Goal: Task Accomplishment & Management: Use online tool/utility

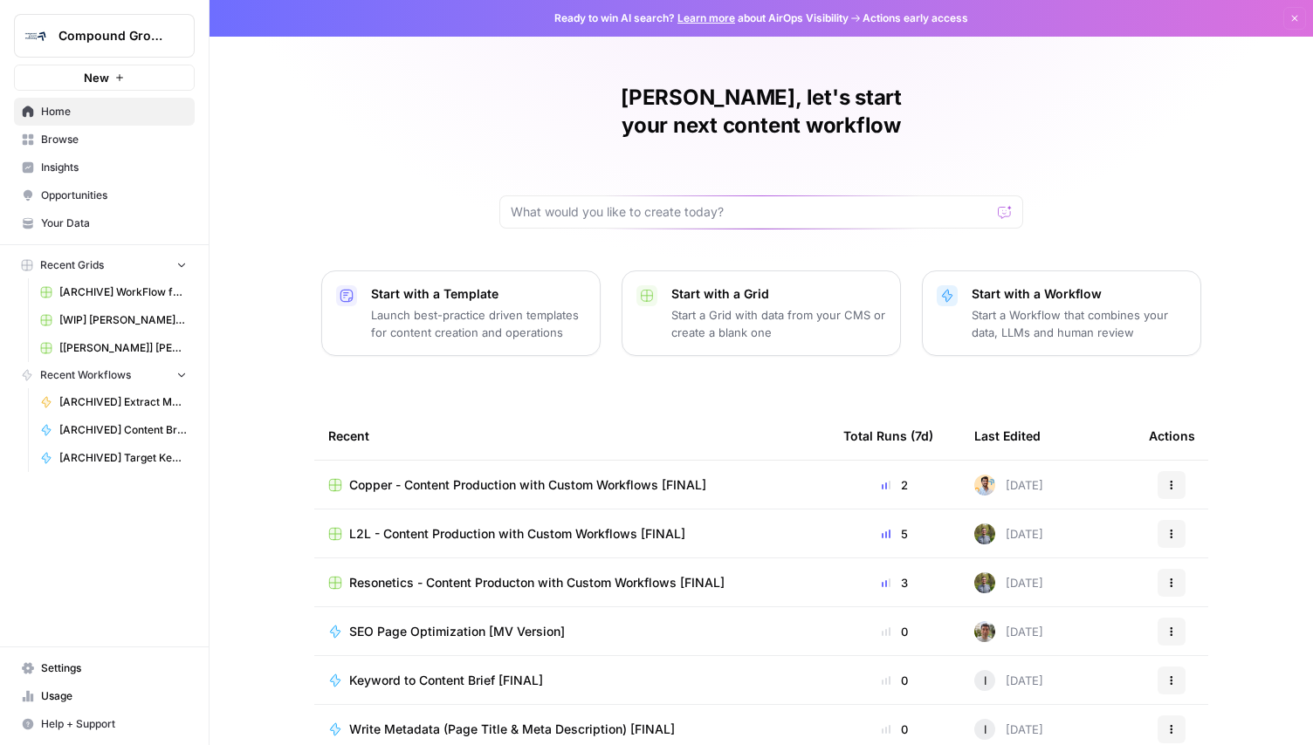
click at [114, 32] on span "Compound Growth" at bounding box center [111, 35] width 106 height 17
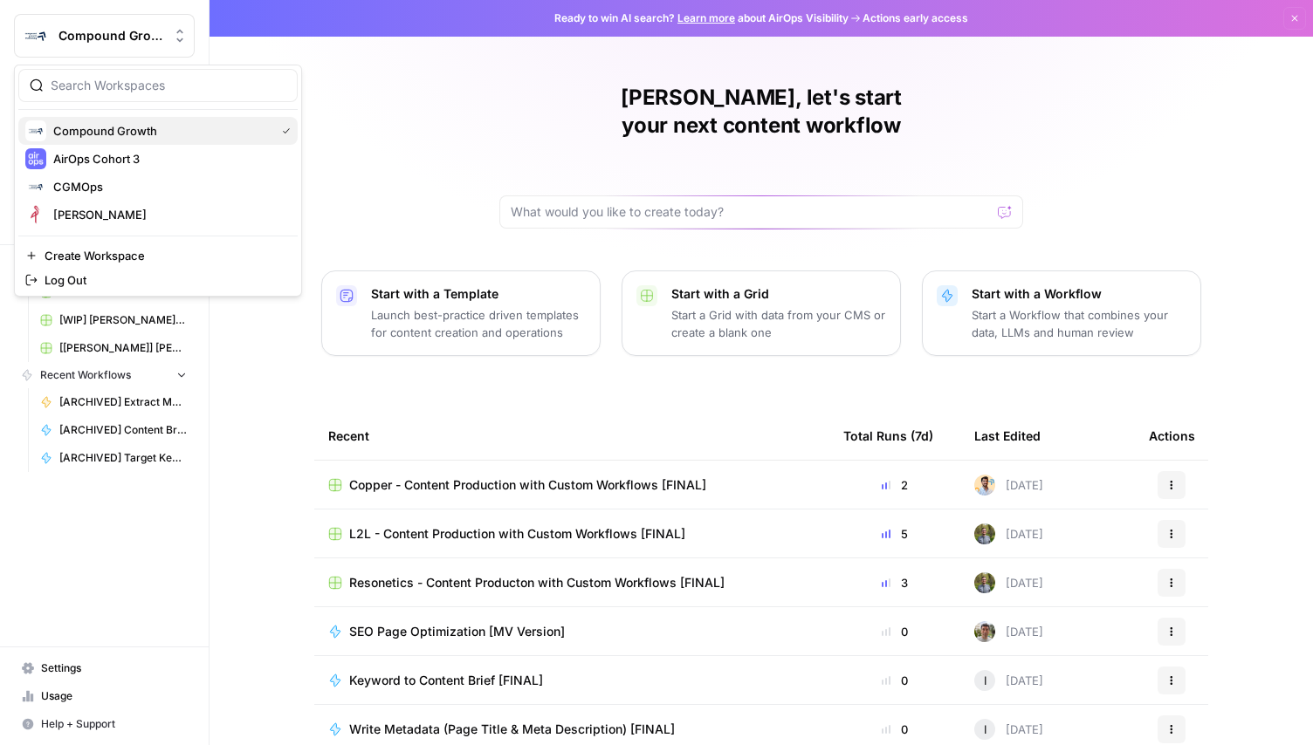
click at [112, 128] on span "Compound Growth" at bounding box center [160, 130] width 215 height 17
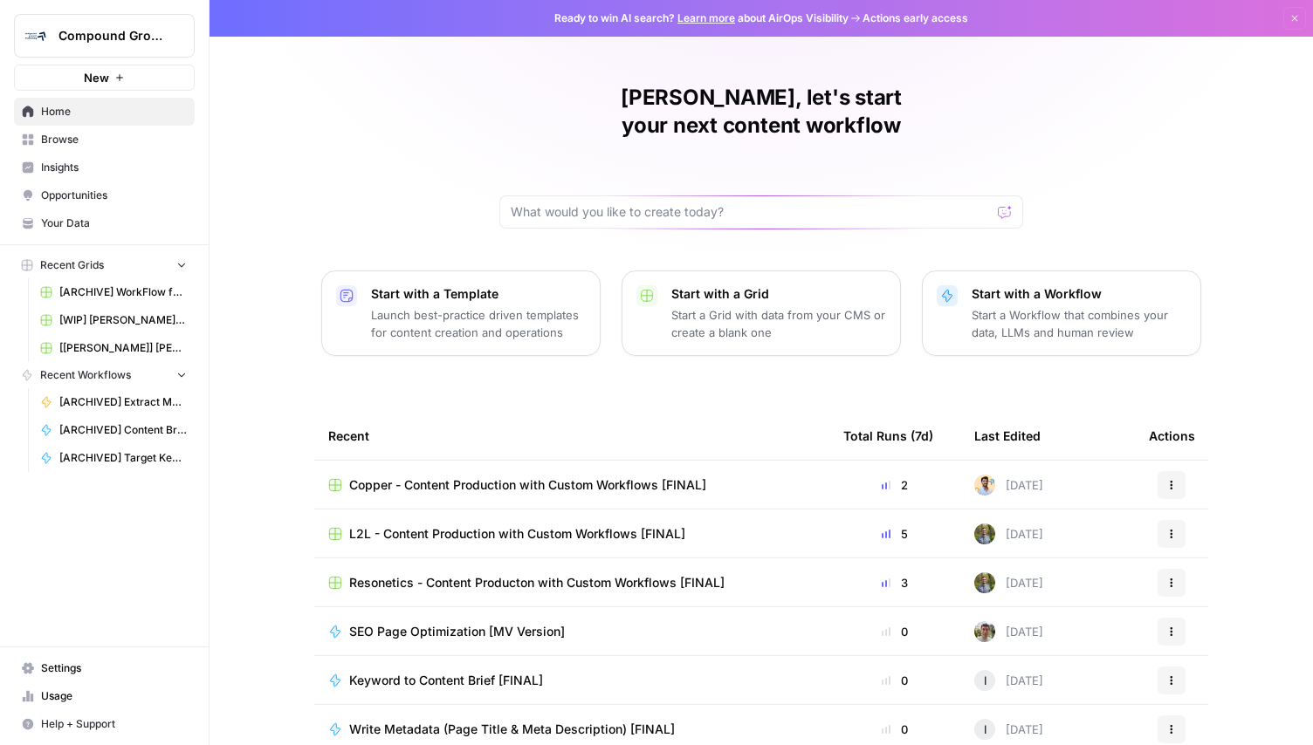
click at [93, 223] on span "Your Data" at bounding box center [114, 224] width 146 height 16
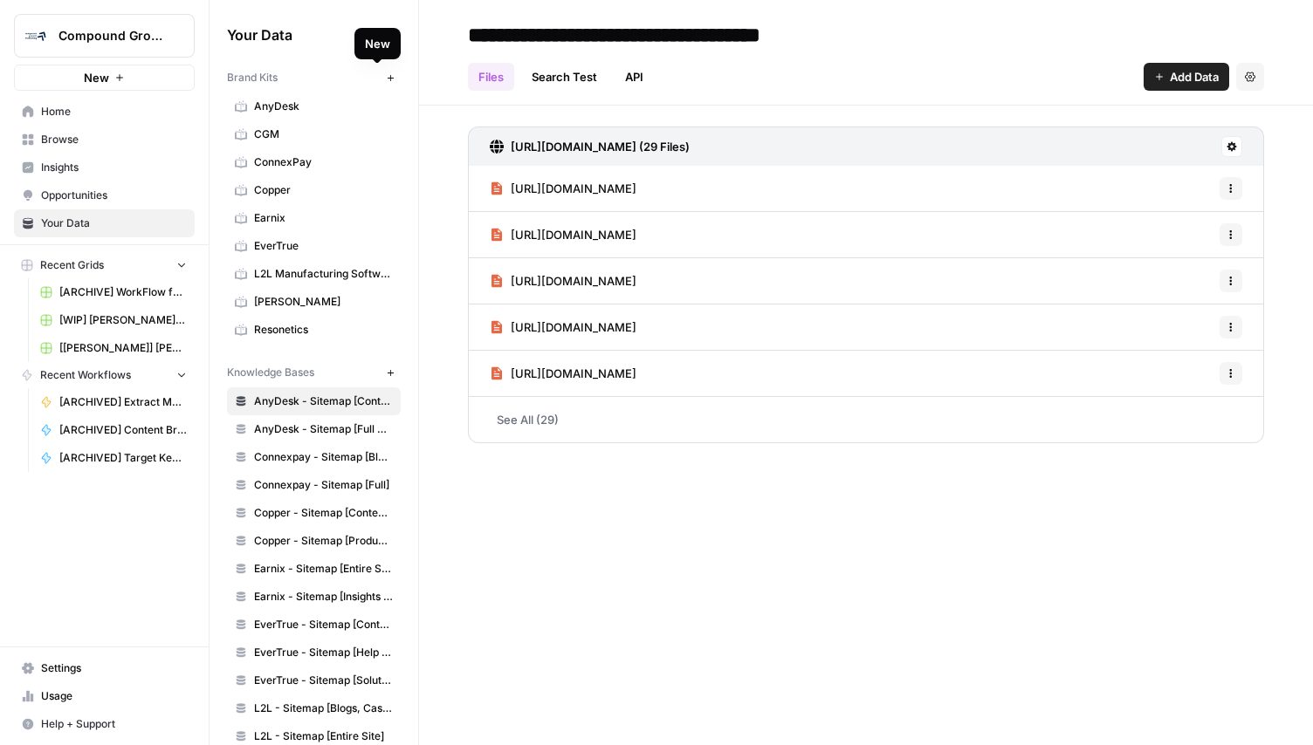
click at [386, 75] on icon "button" at bounding box center [391, 78] width 10 height 10
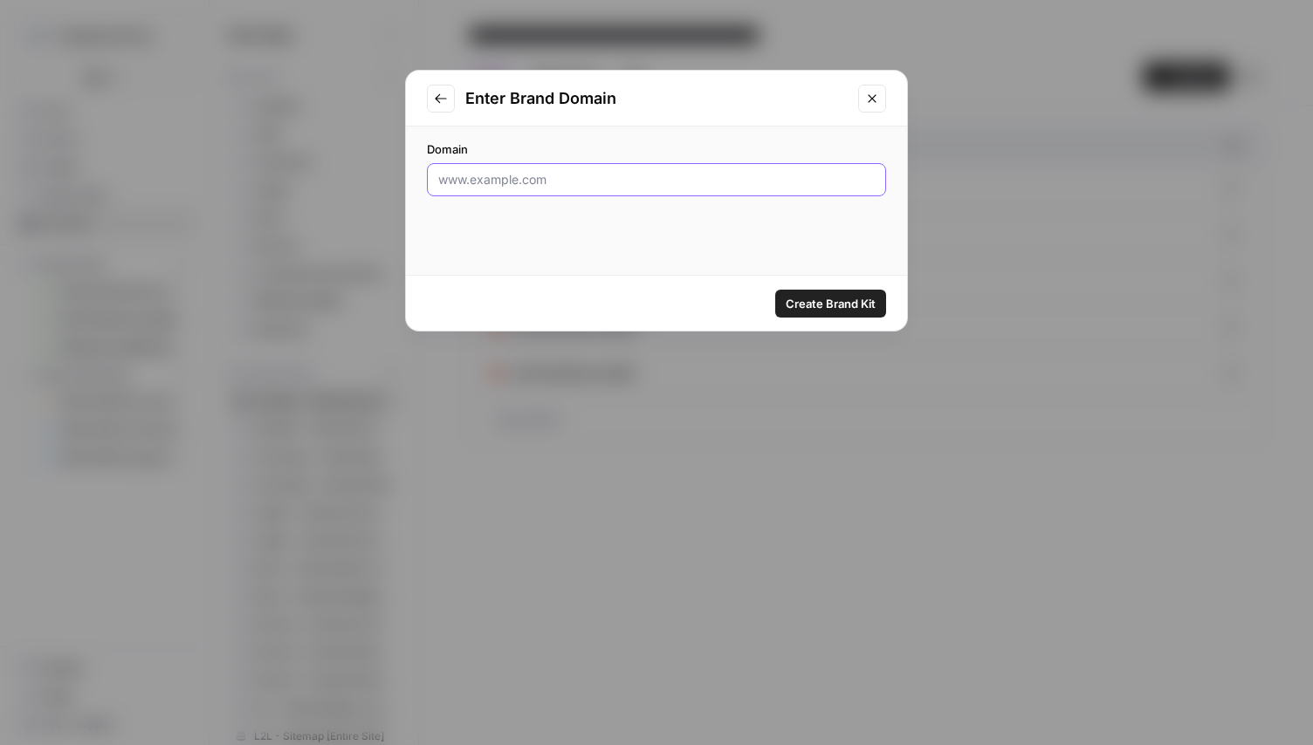
click at [496, 183] on input "Domain" at bounding box center [656, 179] width 436 height 17
type input "[DOMAIN_NAME]"
click button "Create Brand Kit" at bounding box center [830, 304] width 111 height 28
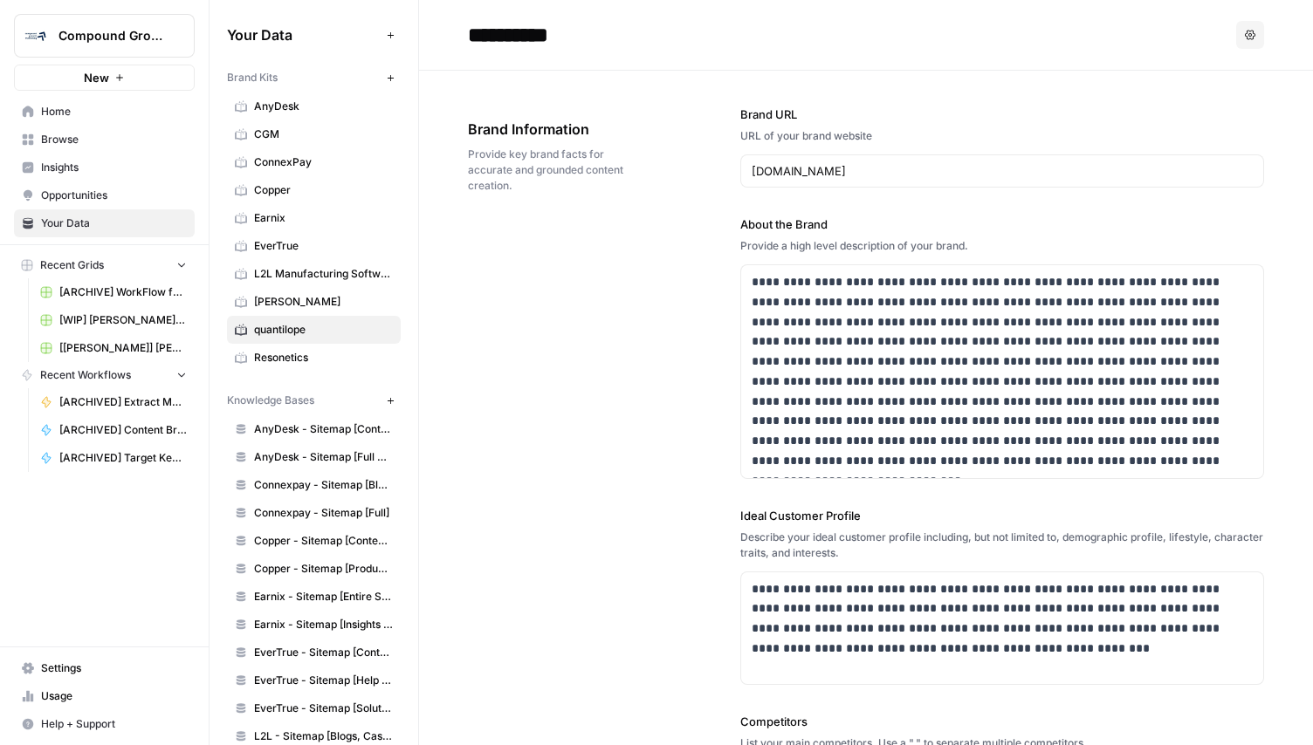
click at [90, 136] on span "Browse" at bounding box center [114, 140] width 146 height 16
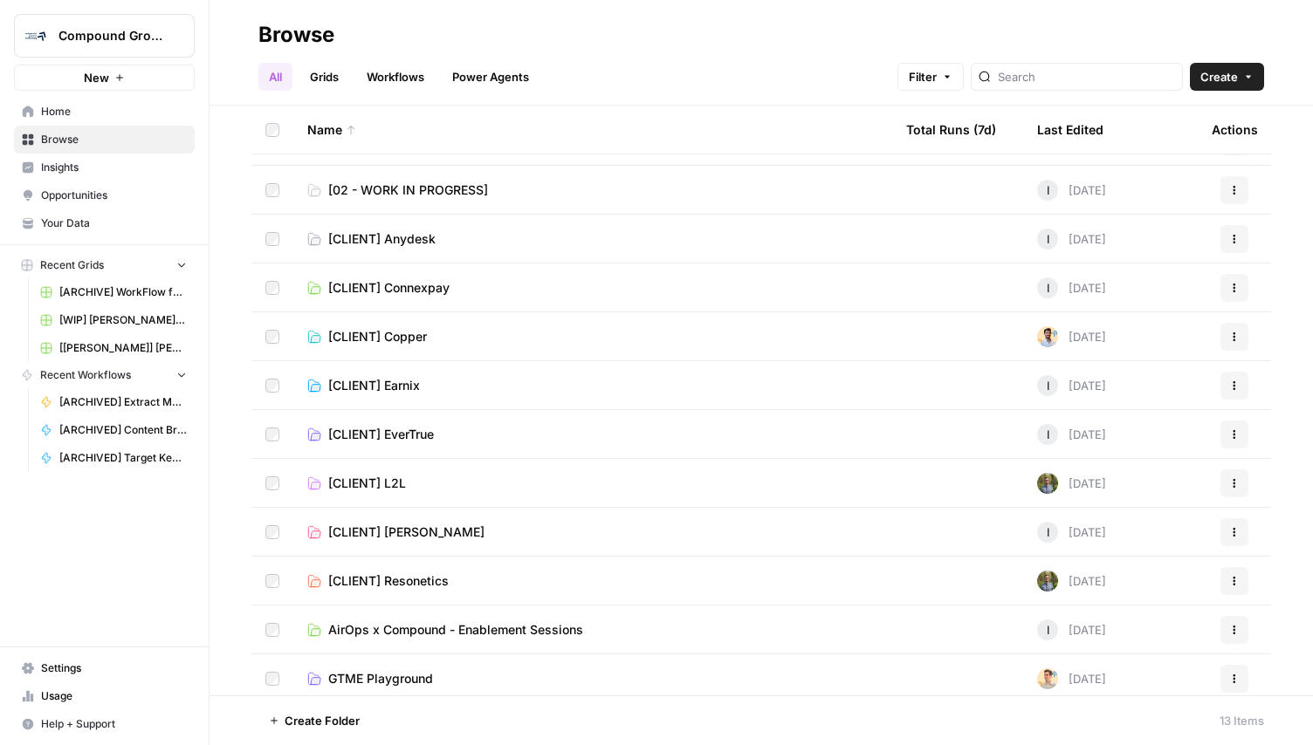
scroll to position [94, 0]
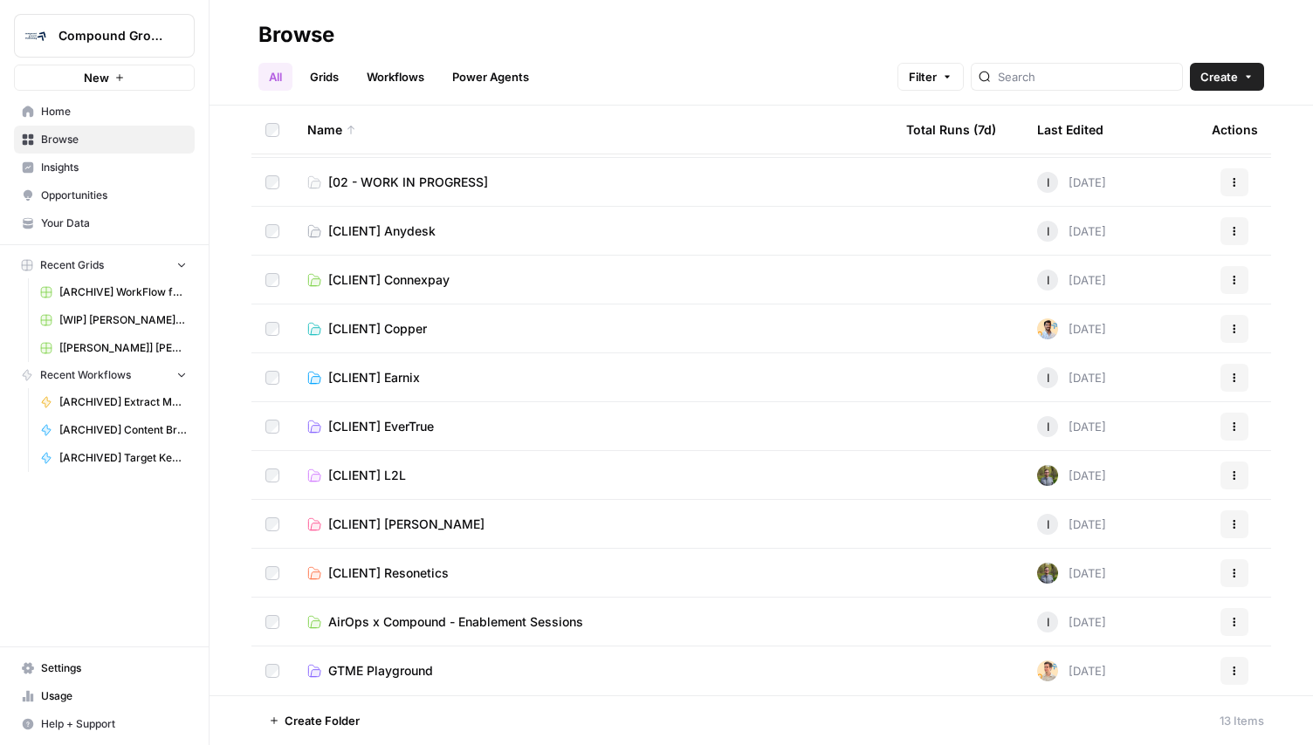
click at [352, 724] on span "Create Folder" at bounding box center [321, 720] width 75 height 17
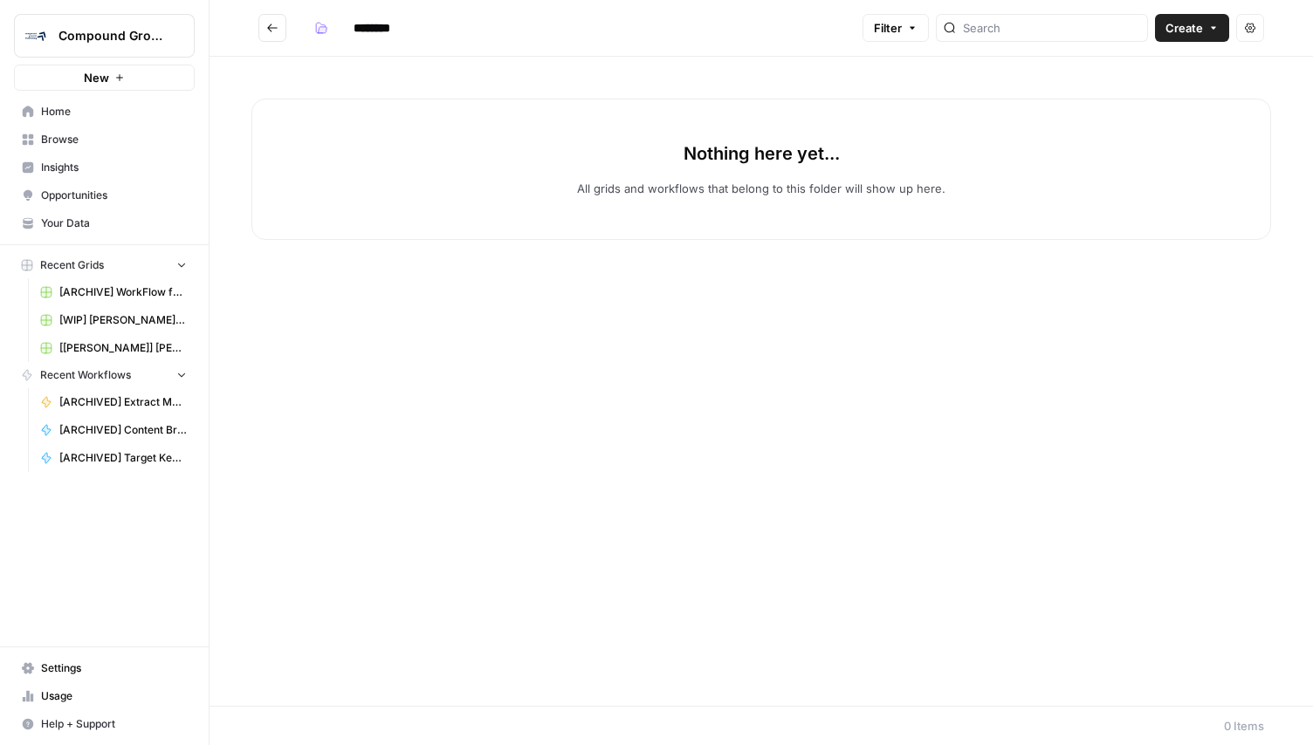
click at [378, 29] on input "********" at bounding box center [395, 28] width 98 height 28
type input "*"
type input "**********"
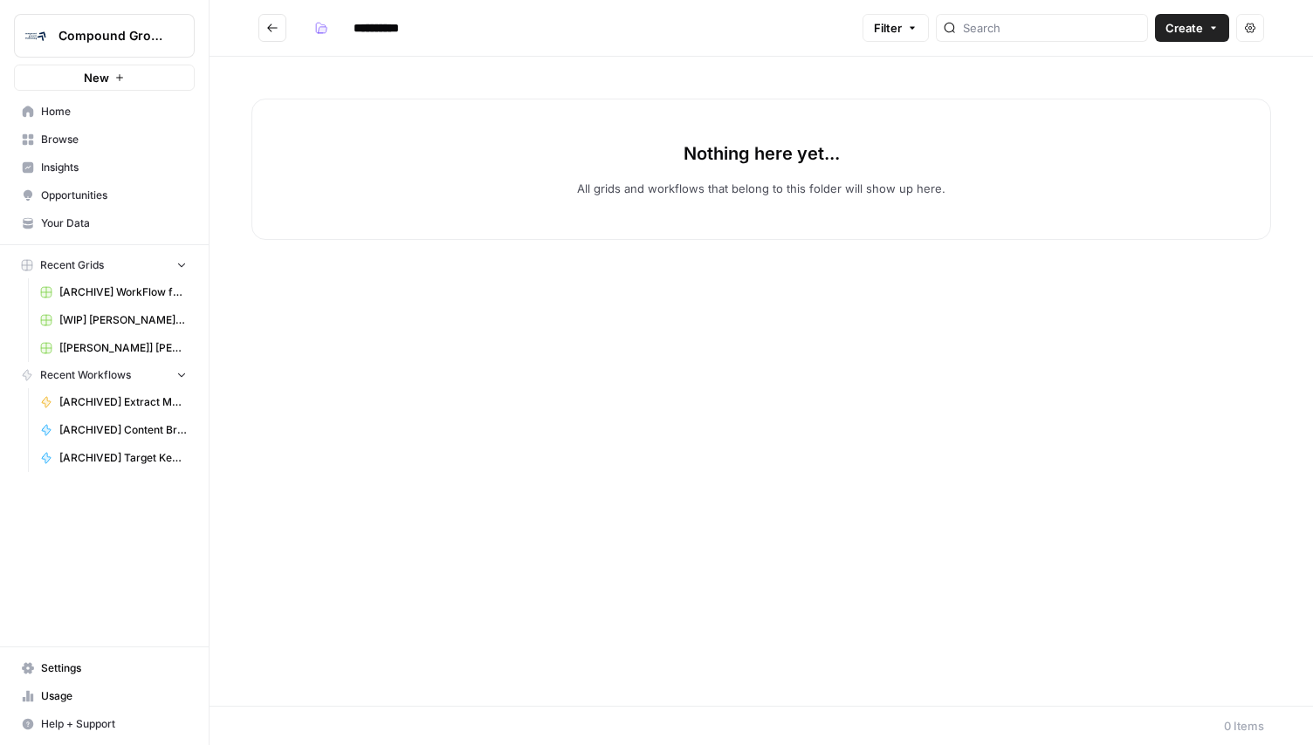
click at [521, 33] on div "**********" at bounding box center [581, 28] width 548 height 28
click at [574, 409] on div "Nothing here yet... All grids and workflows that belong to this folder will sho…" at bounding box center [760, 381] width 1103 height 649
click at [402, 45] on header "**********" at bounding box center [760, 28] width 1103 height 57
click at [96, 134] on span "Browse" at bounding box center [114, 140] width 146 height 16
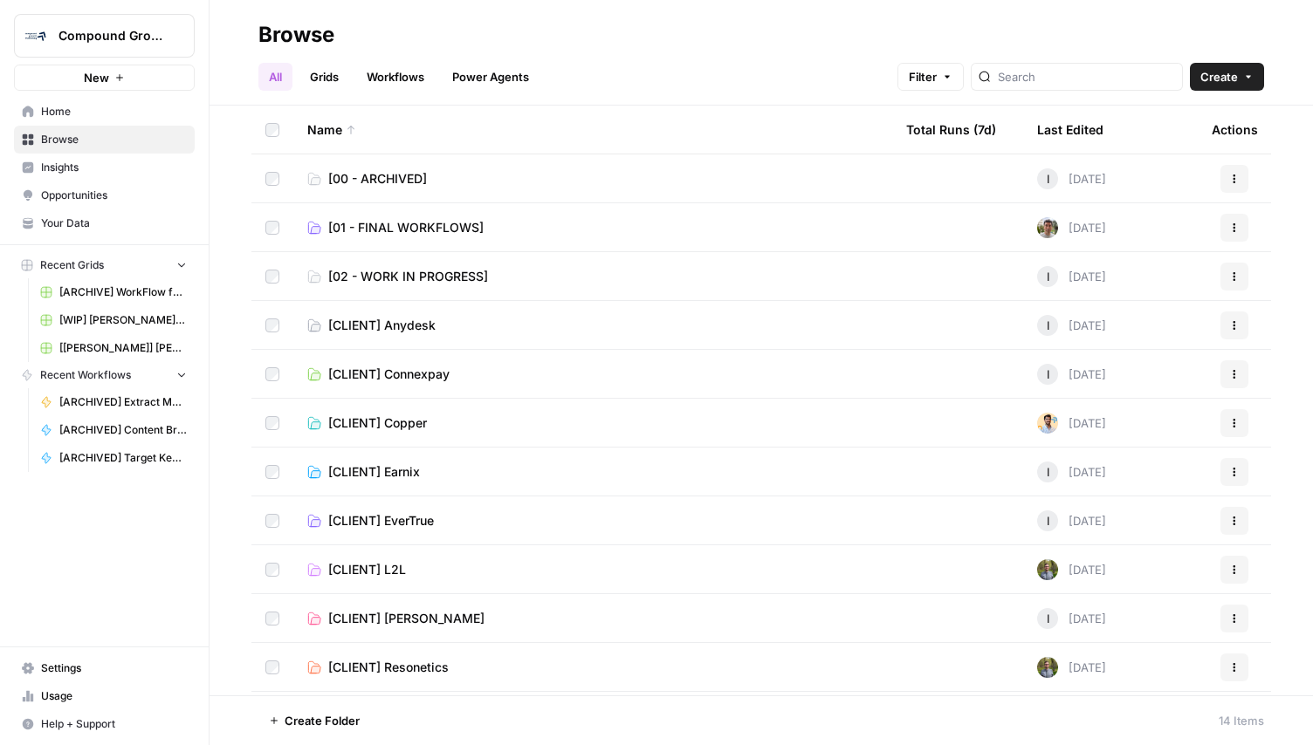
click at [332, 77] on link "Grids" at bounding box center [324, 77] width 50 height 28
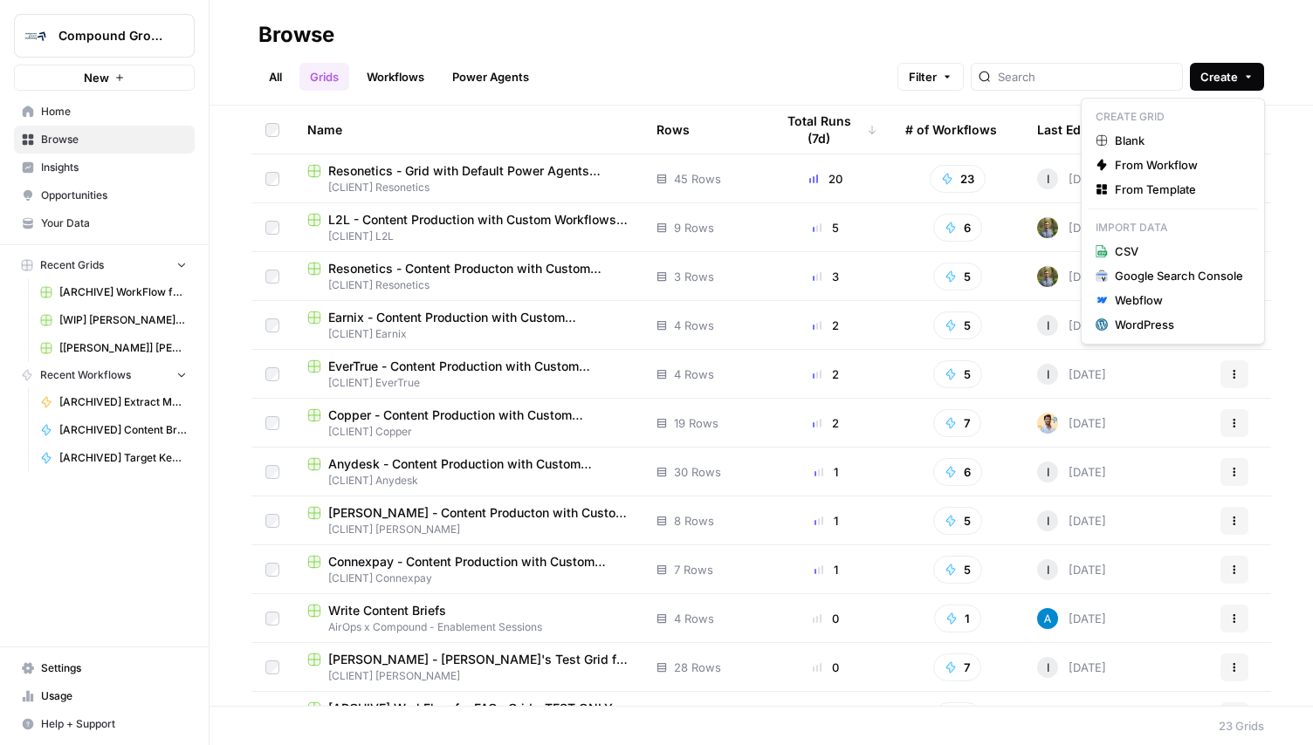
click at [1245, 79] on icon "button" at bounding box center [1248, 77] width 10 height 10
click at [1195, 320] on div "WordPress" at bounding box center [1178, 324] width 128 height 17
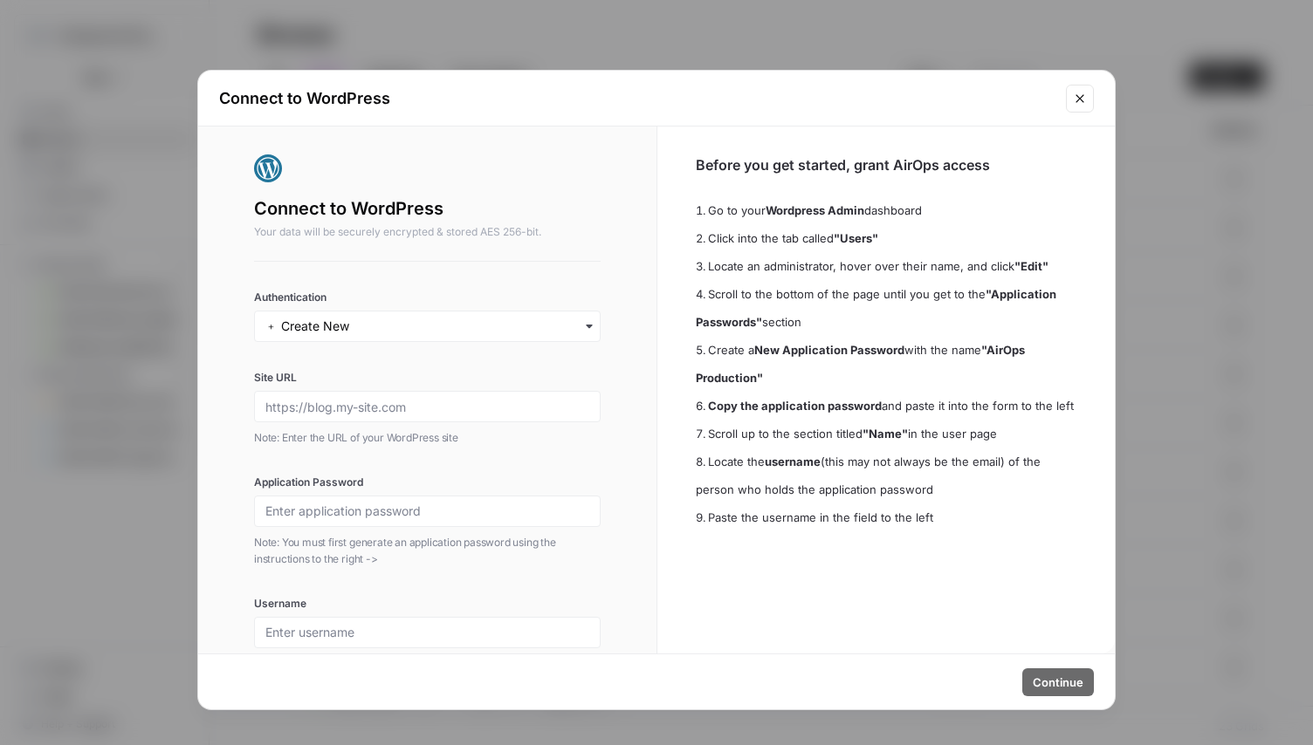
click at [1080, 98] on icon "Close modal" at bounding box center [1080, 99] width 14 height 14
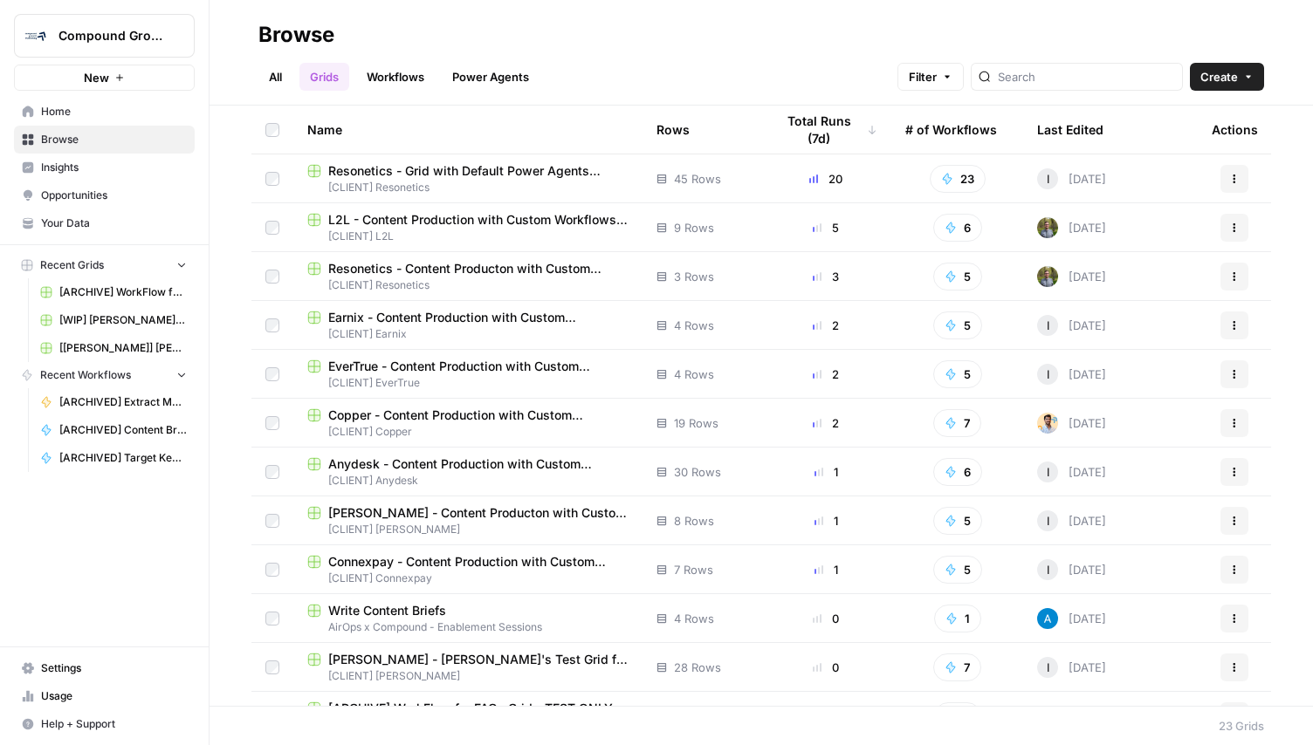
click at [1239, 79] on button "Create" at bounding box center [1226, 77] width 74 height 28
click at [746, 75] on div "All Grids Workflows Power Agents Filter Create" at bounding box center [760, 70] width 1005 height 42
click at [1233, 176] on button "Actions" at bounding box center [1234, 179] width 28 height 28
click at [792, 58] on div "All Grids Workflows Power Agents Filter Create" at bounding box center [760, 70] width 1005 height 42
click at [273, 74] on link "All" at bounding box center [275, 77] width 34 height 28
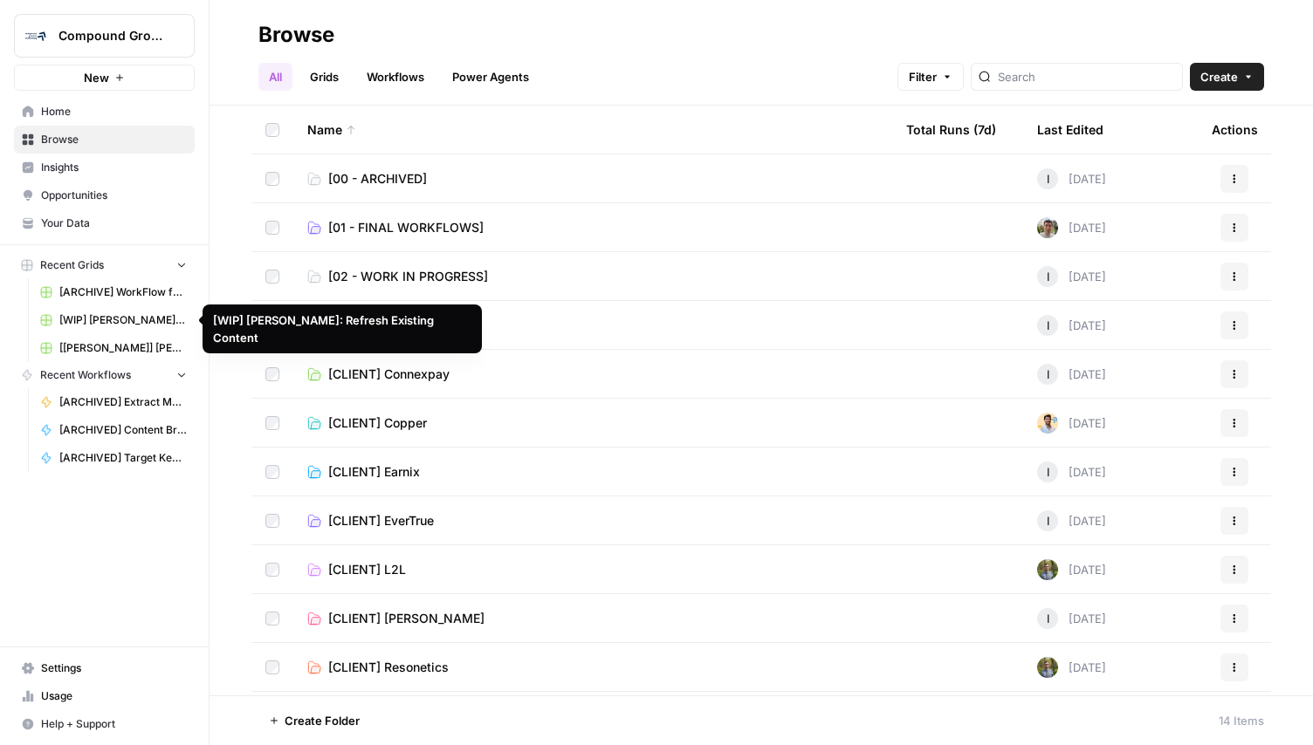
click at [93, 136] on span "Browse" at bounding box center [114, 140] width 146 height 16
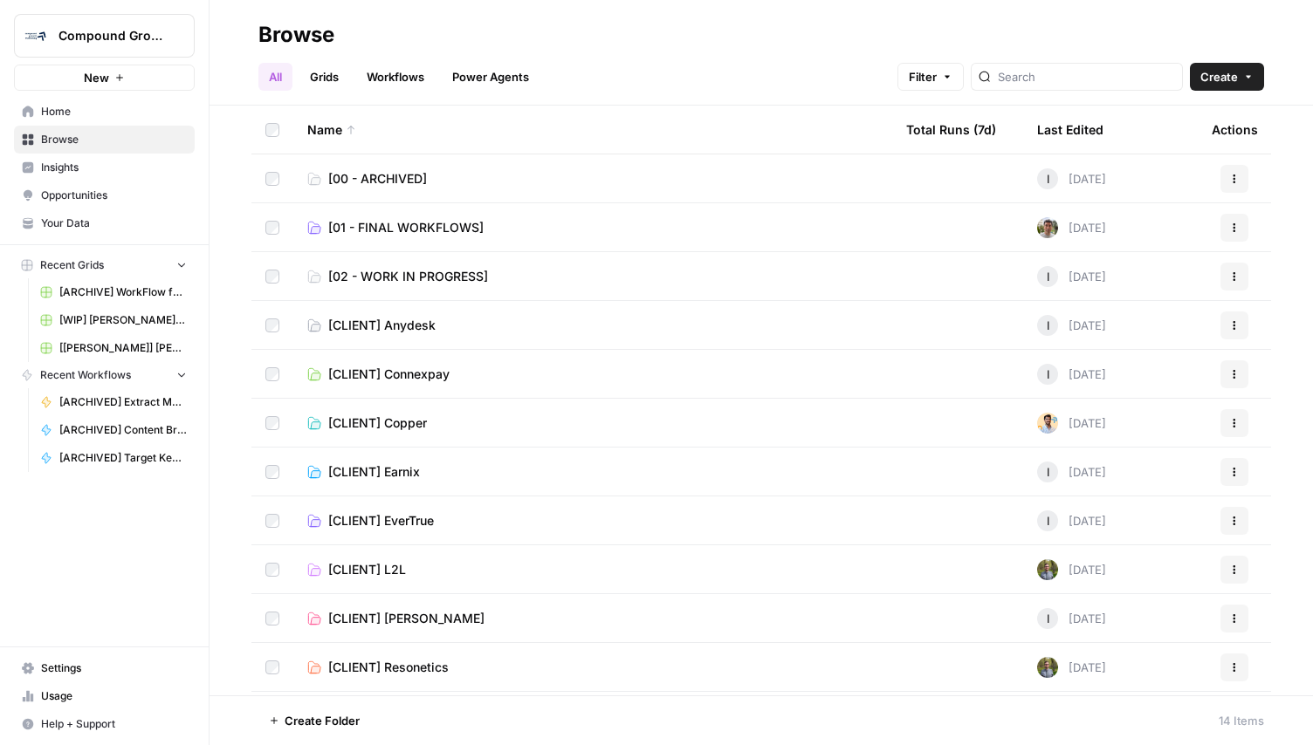
click at [328, 77] on link "Grids" at bounding box center [324, 77] width 50 height 28
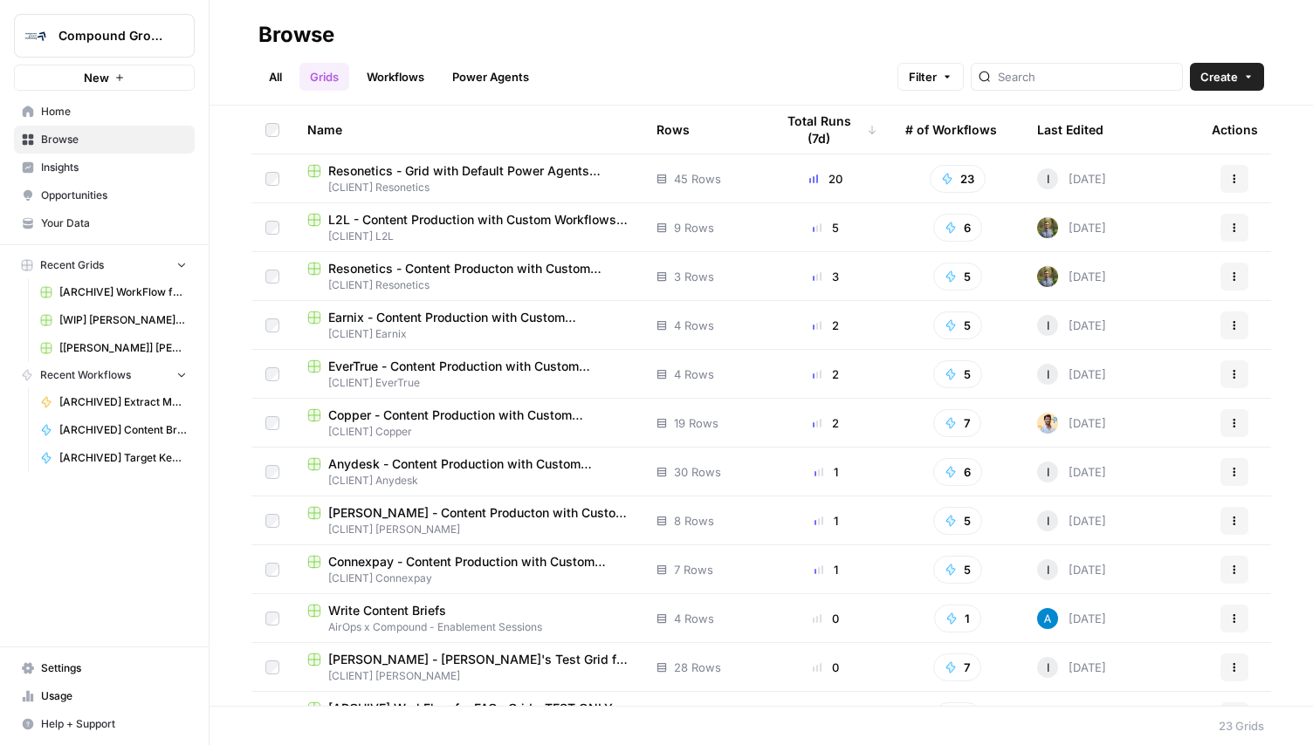
click at [149, 81] on button "New" at bounding box center [104, 78] width 181 height 26
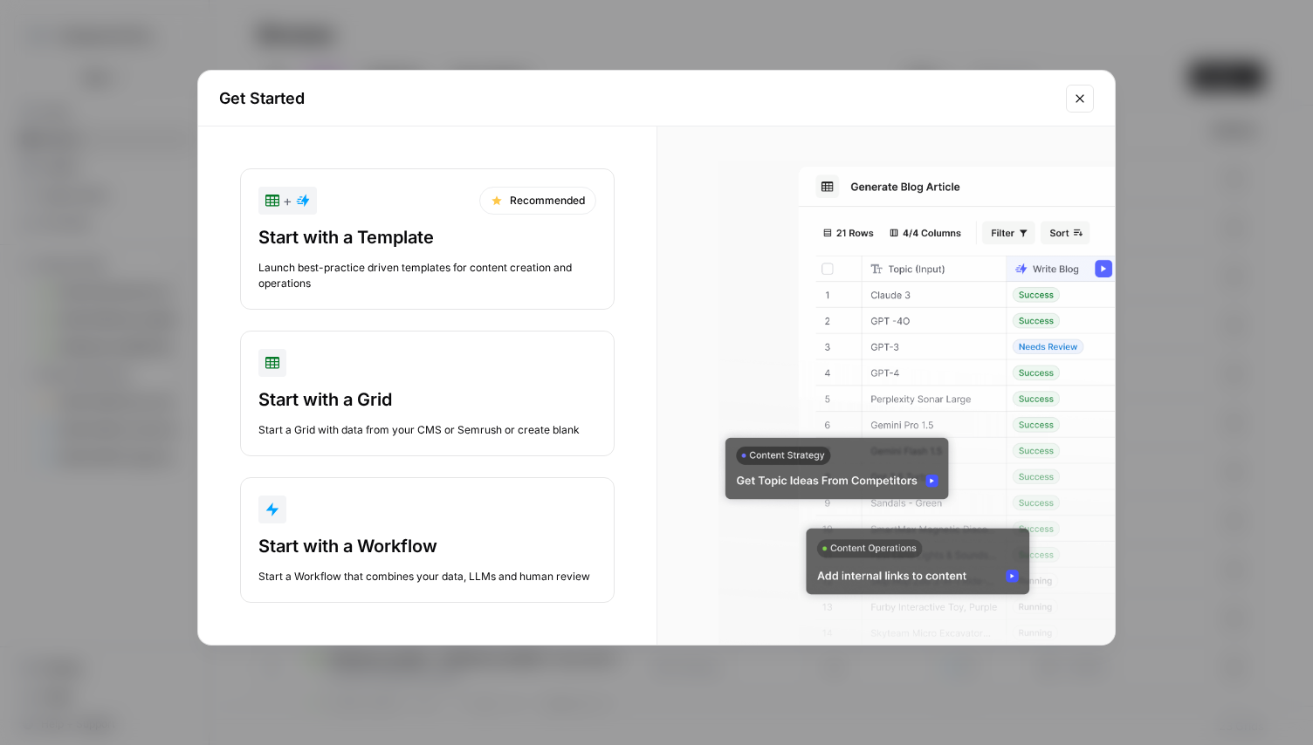
click at [327, 208] on div "+ Recommended" at bounding box center [427, 201] width 338 height 28
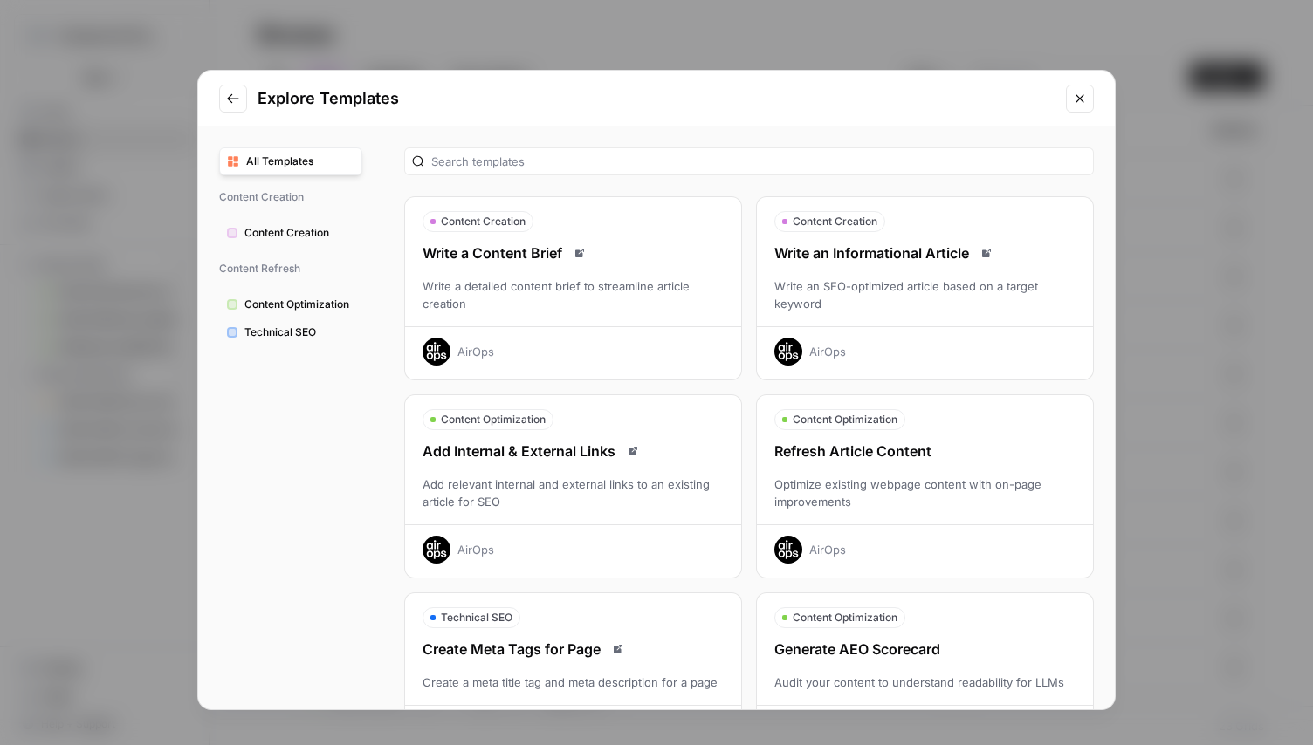
click at [326, 299] on span "Content Optimization" at bounding box center [299, 305] width 110 height 16
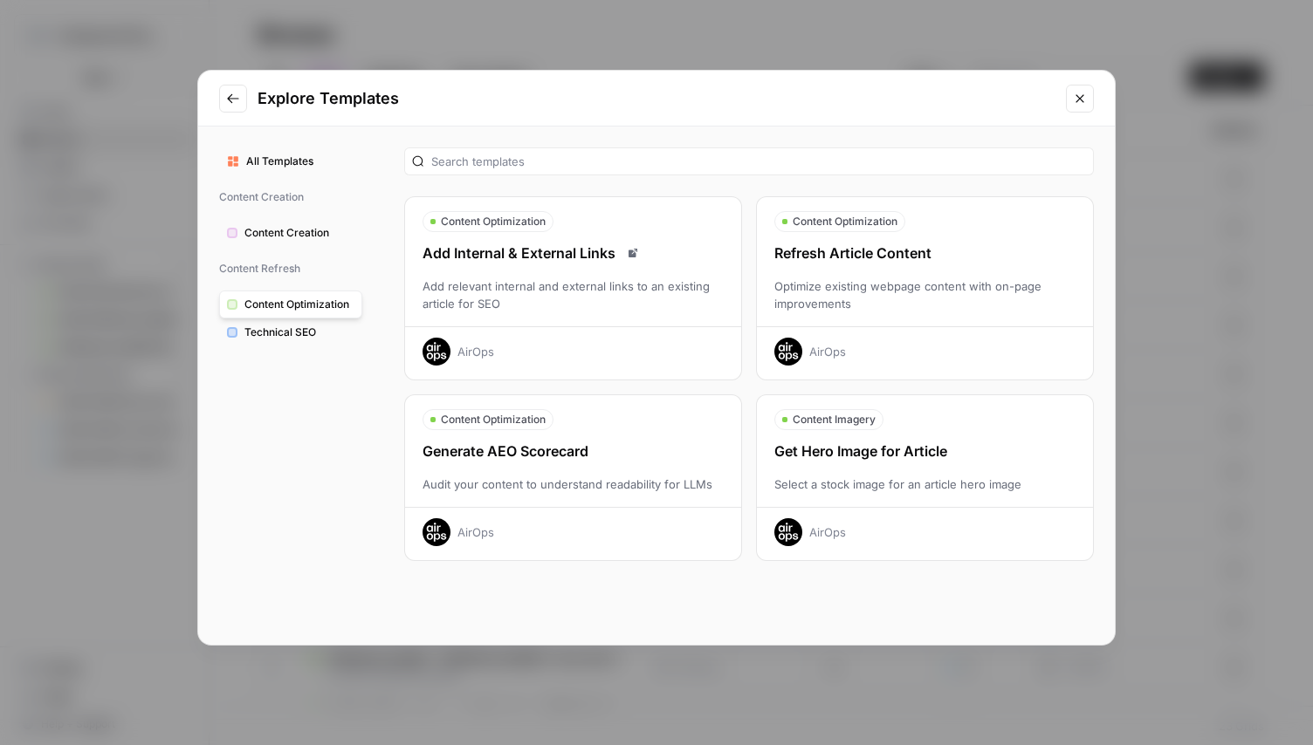
click at [843, 265] on div "Refresh Article Content Optimize existing webpage content with on-page improvem…" at bounding box center [925, 304] width 336 height 123
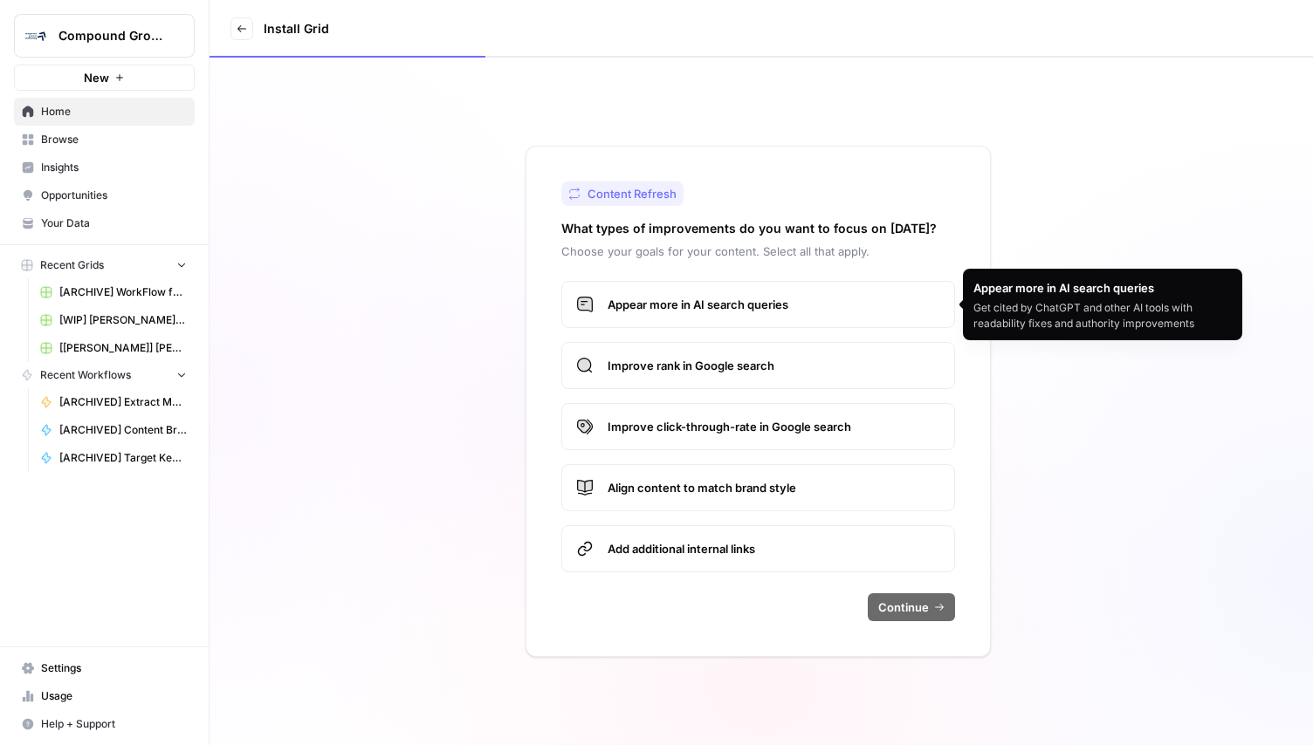
click at [790, 290] on label "Appear more in AI search queries" at bounding box center [758, 304] width 394 height 47
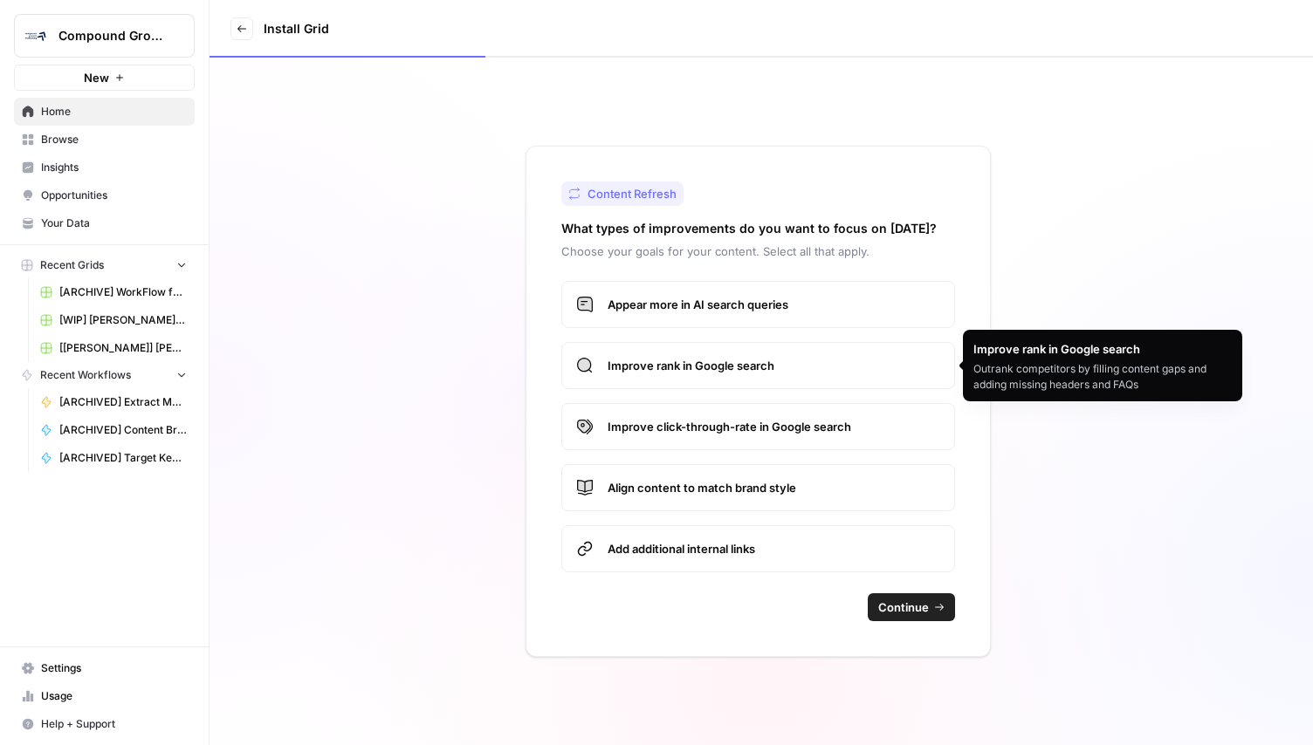
click at [797, 375] on label "Improve rank in Google search" at bounding box center [758, 365] width 394 height 47
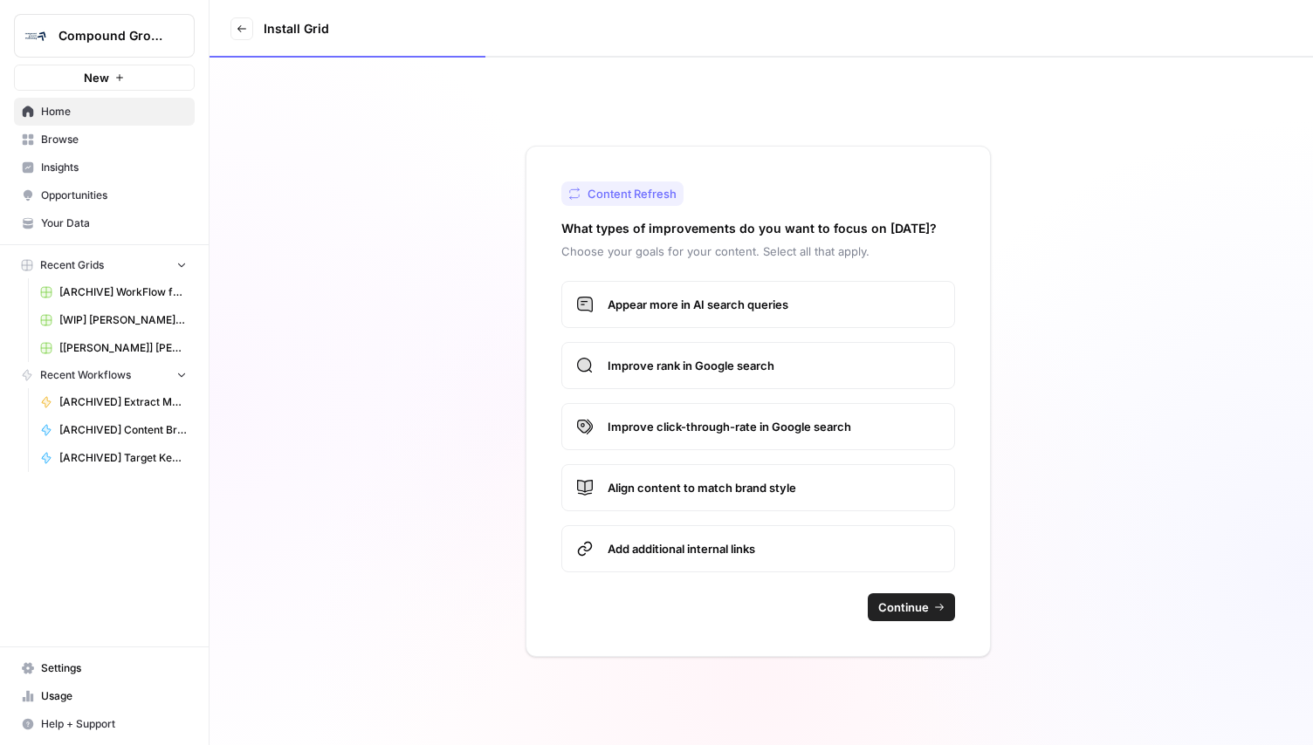
click at [881, 600] on span "Continue" at bounding box center [903, 607] width 51 height 17
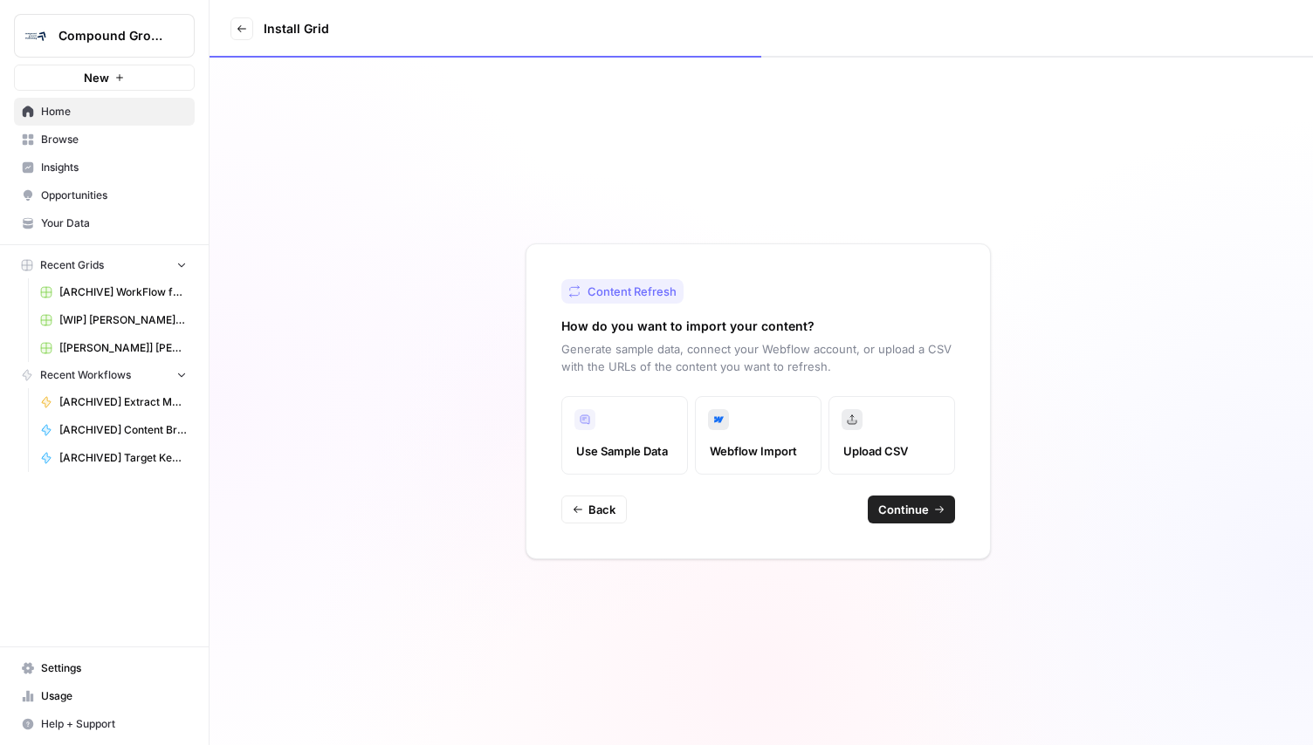
click at [885, 500] on button "Continue" at bounding box center [910, 510] width 87 height 28
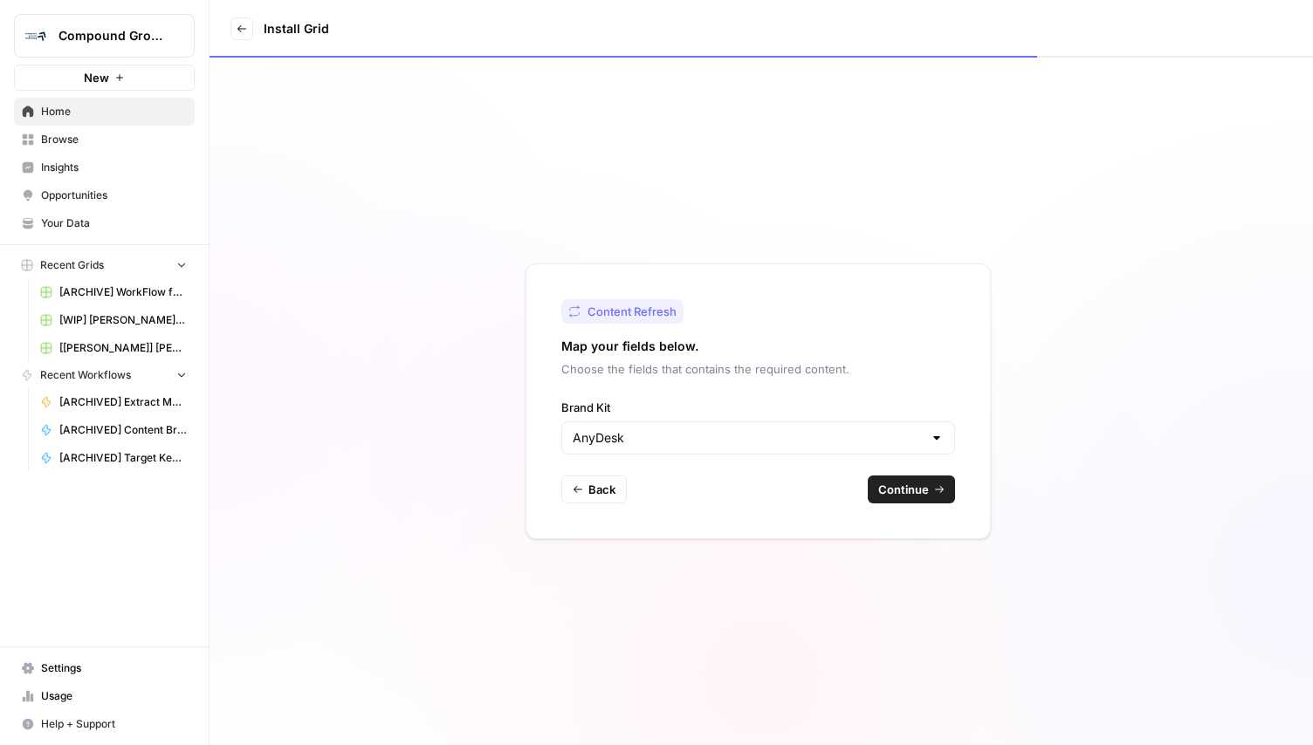
click at [846, 449] on div "AnyDesk" at bounding box center [758, 438] width 394 height 33
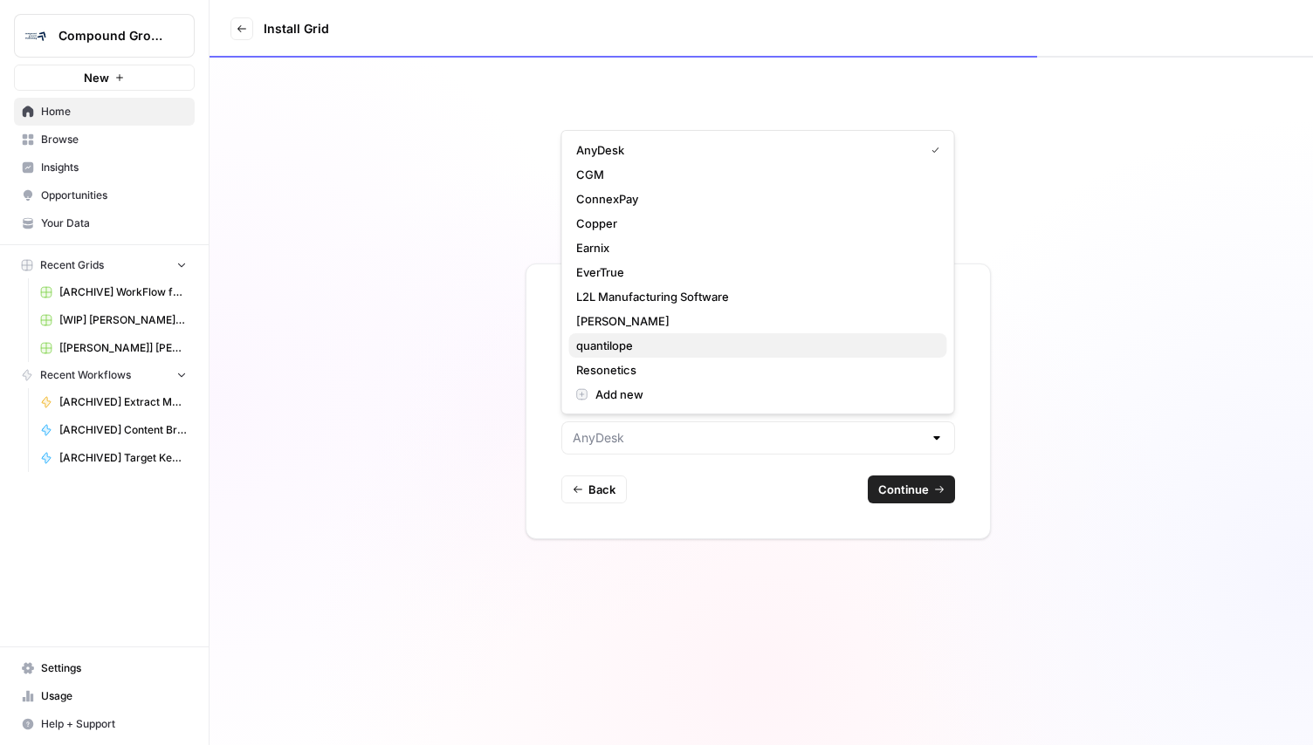
click at [672, 350] on span "quantilope" at bounding box center [754, 345] width 357 height 17
type input "quantilope"
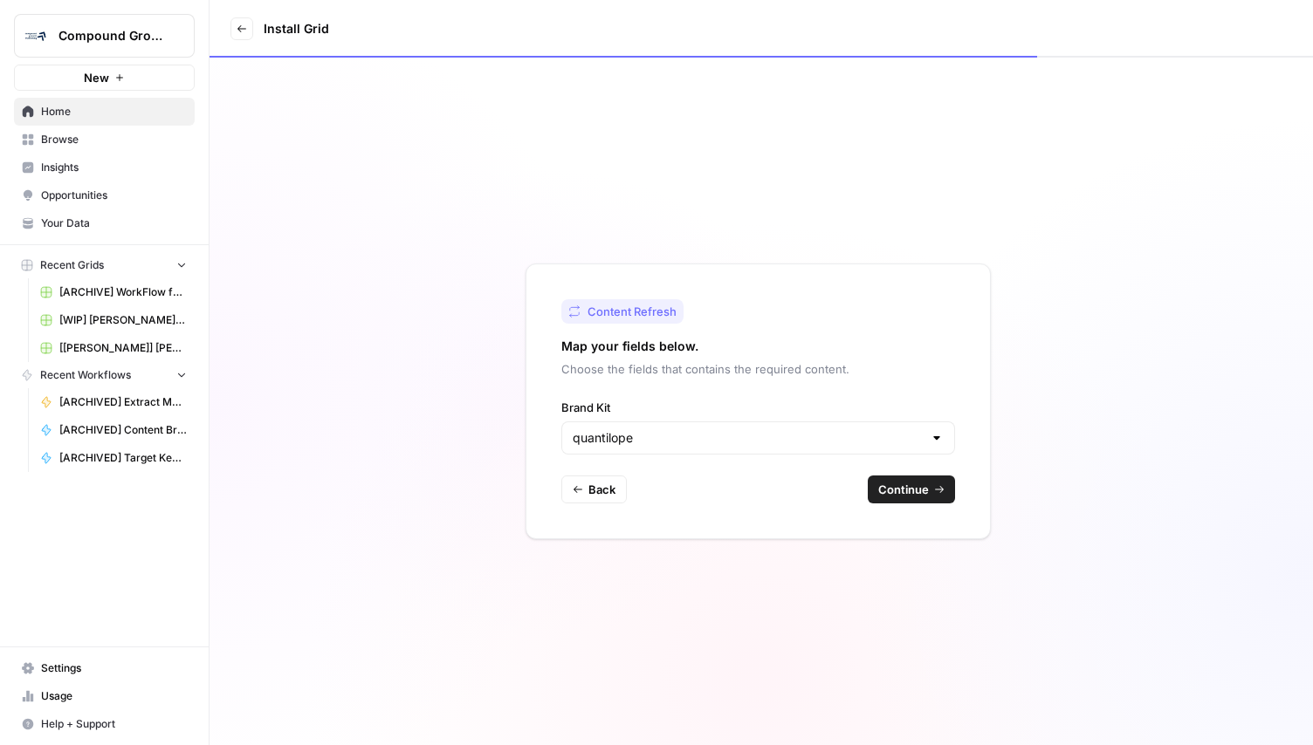
click at [935, 485] on icon "button" at bounding box center [939, 489] width 10 height 10
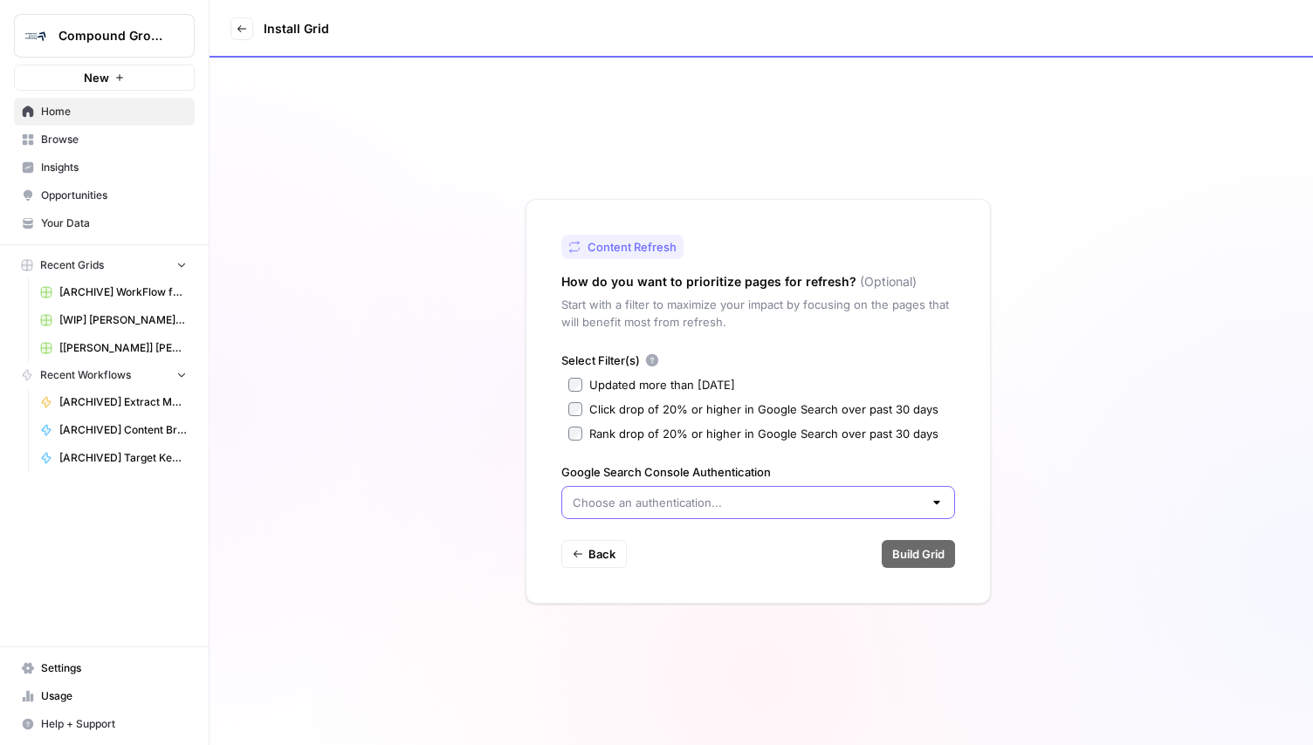
click at [671, 502] on input "Google Search Console Authentication" at bounding box center [747, 502] width 350 height 17
click at [663, 544] on span "Create new" at bounding box center [764, 546] width 338 height 17
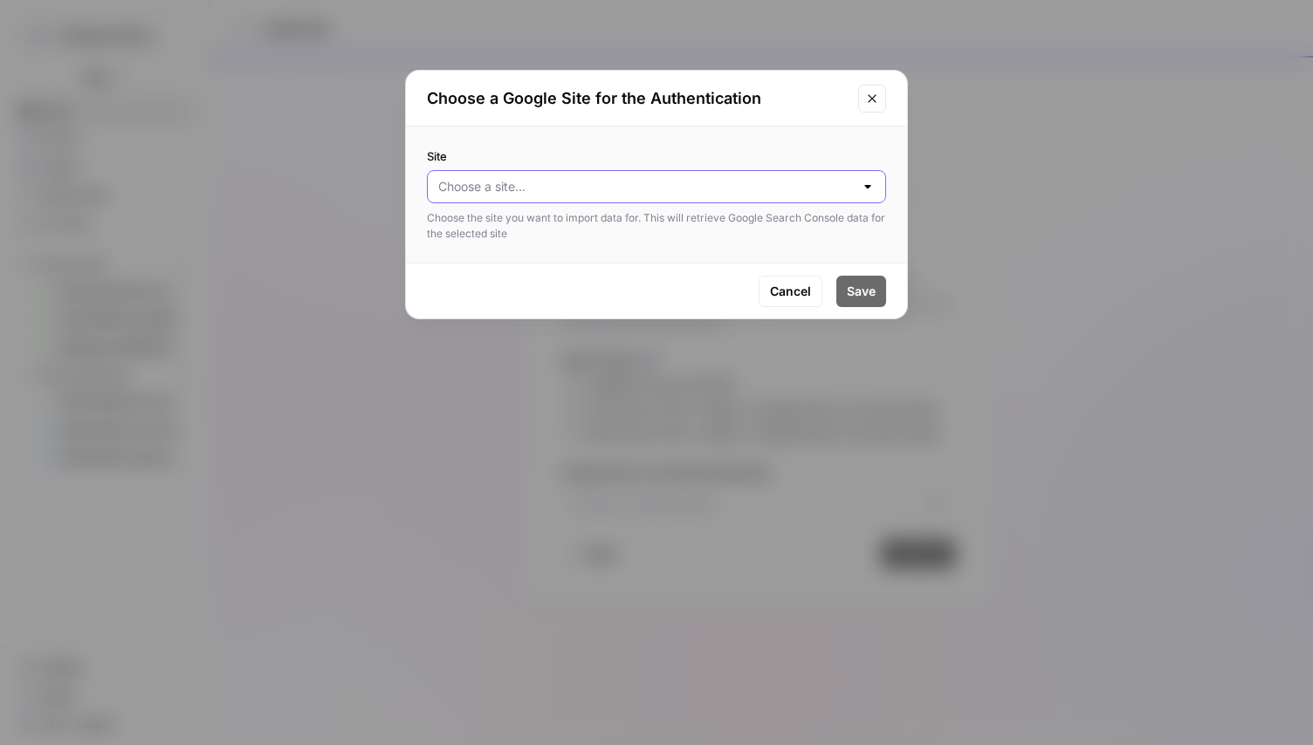
click at [603, 189] on input "Site" at bounding box center [645, 186] width 415 height 17
click at [596, 230] on span "https://www.quantilope.com/" at bounding box center [653, 230] width 422 height 17
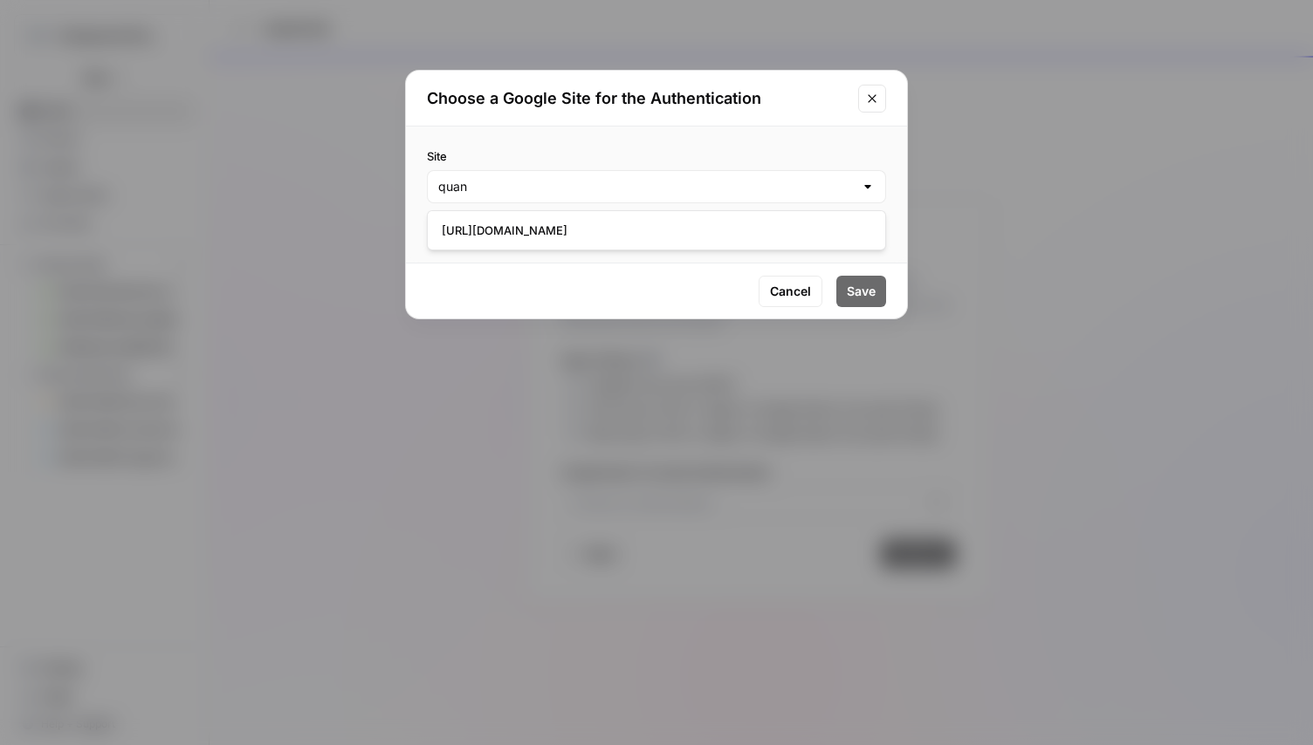
type input "https://www.quantilope.com/"
click at [872, 294] on span "Save" at bounding box center [861, 291] width 29 height 17
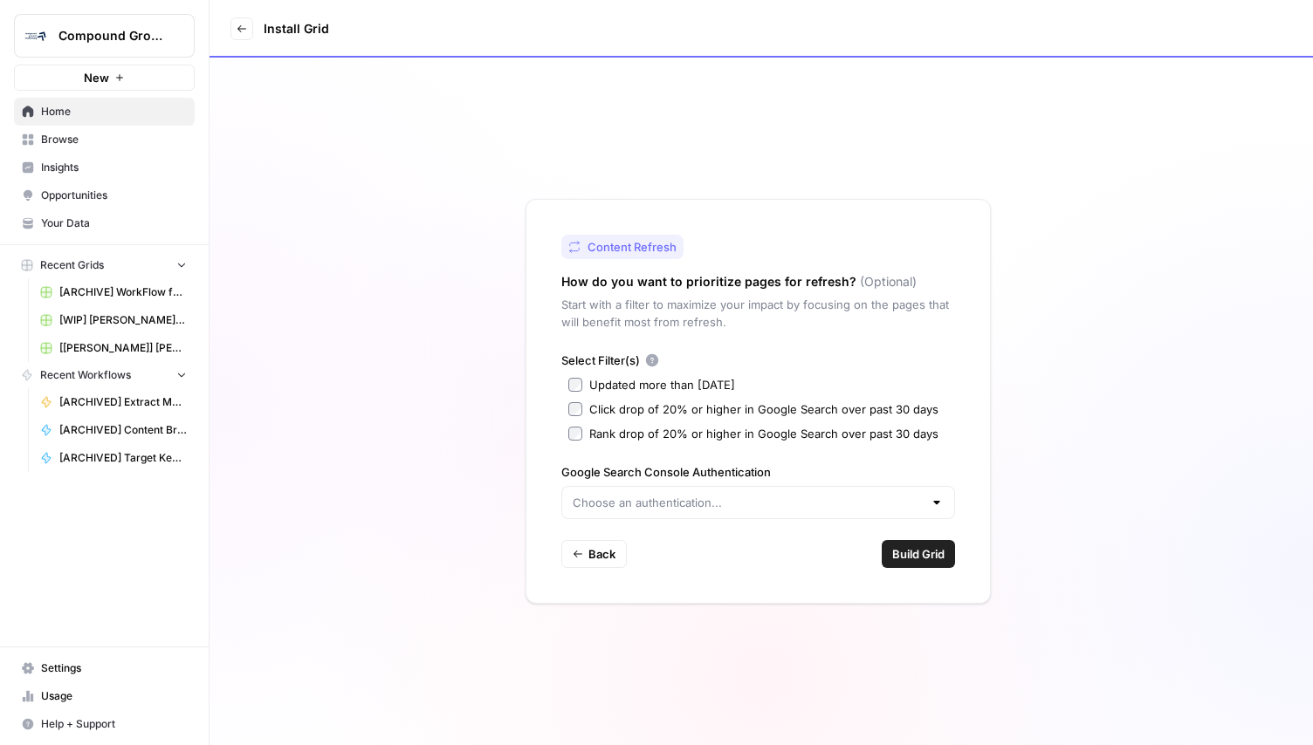
type input "Google Search Console - https://www.quantilope.com/"
drag, startPoint x: 943, startPoint y: 551, endPoint x: 915, endPoint y: 559, distance: 29.3
click at [904, 560] on span "Build Grid" at bounding box center [918, 553] width 52 height 17
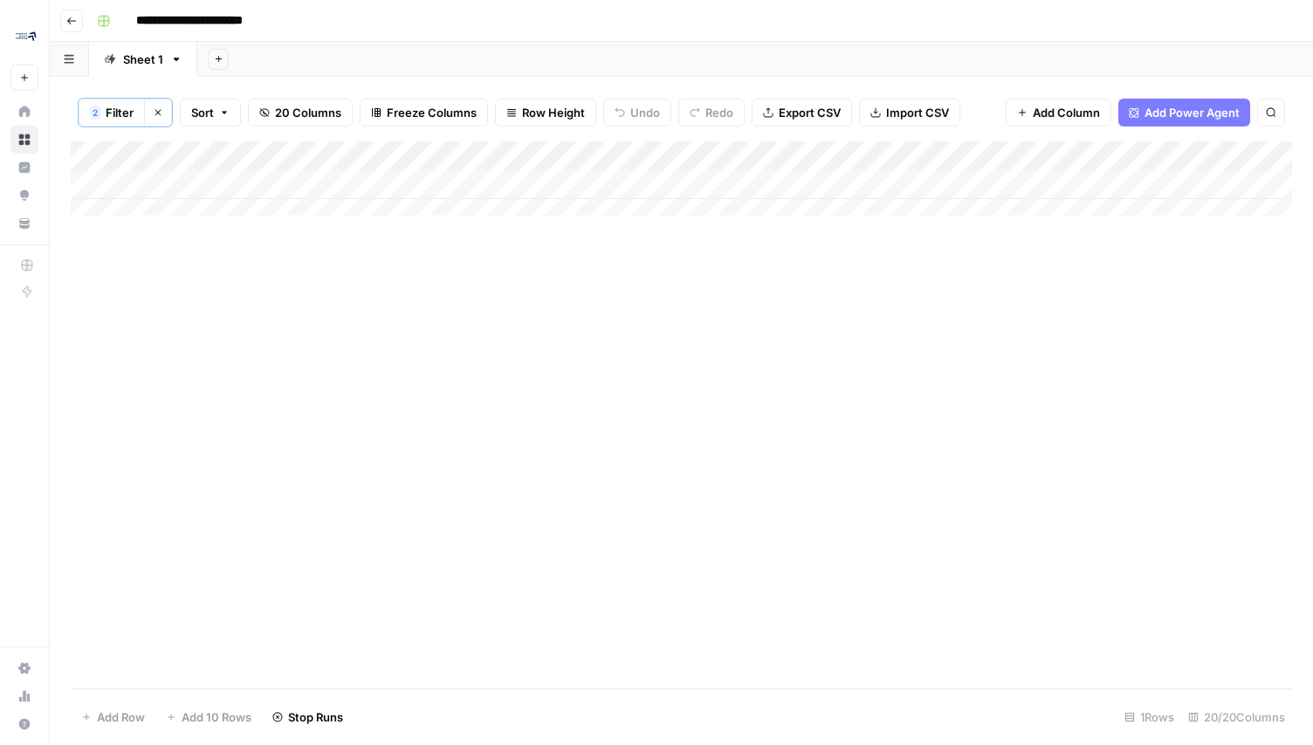
click at [243, 175] on div "Add Column" at bounding box center [681, 184] width 1221 height 87
click at [250, 175] on div "Add Column" at bounding box center [681, 184] width 1221 height 87
click at [250, 175] on div "**********" at bounding box center [277, 189] width 293 height 30
click at [265, 186] on input "**********" at bounding box center [277, 189] width 279 height 21
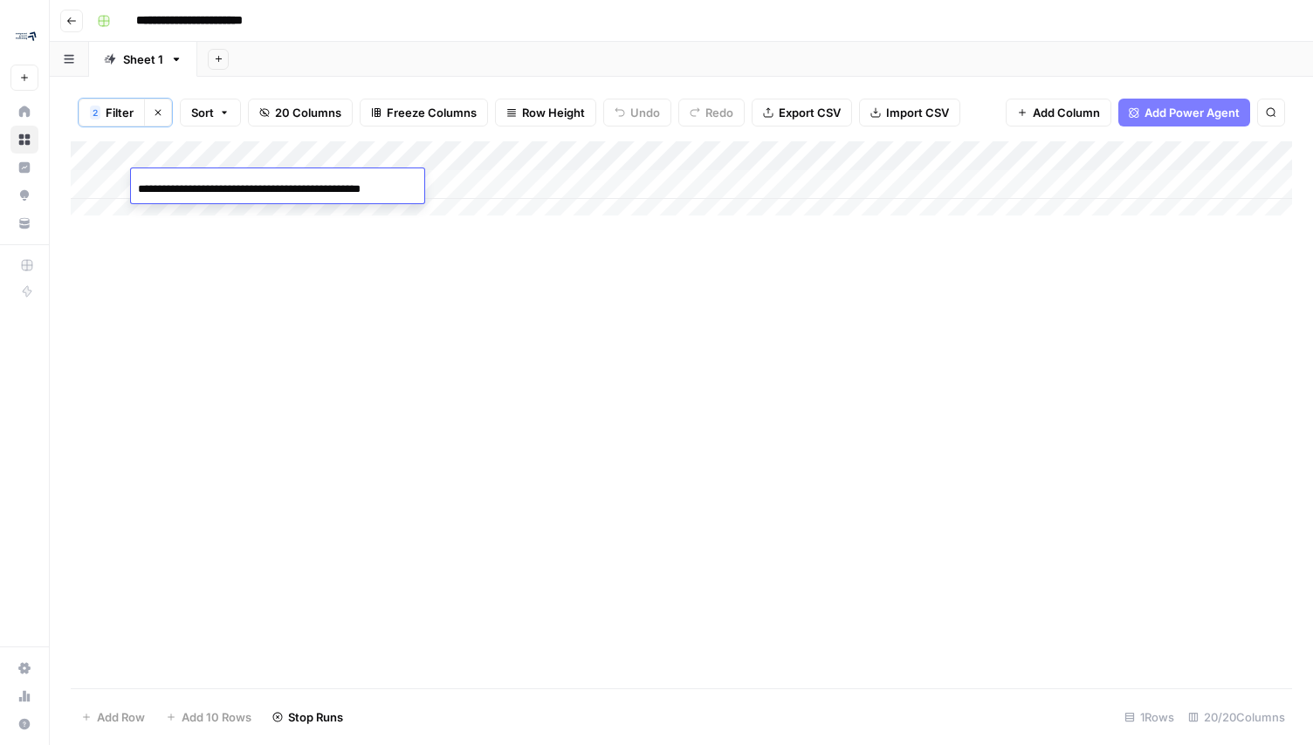
click at [266, 185] on input "**********" at bounding box center [277, 189] width 279 height 21
paste input "**********"
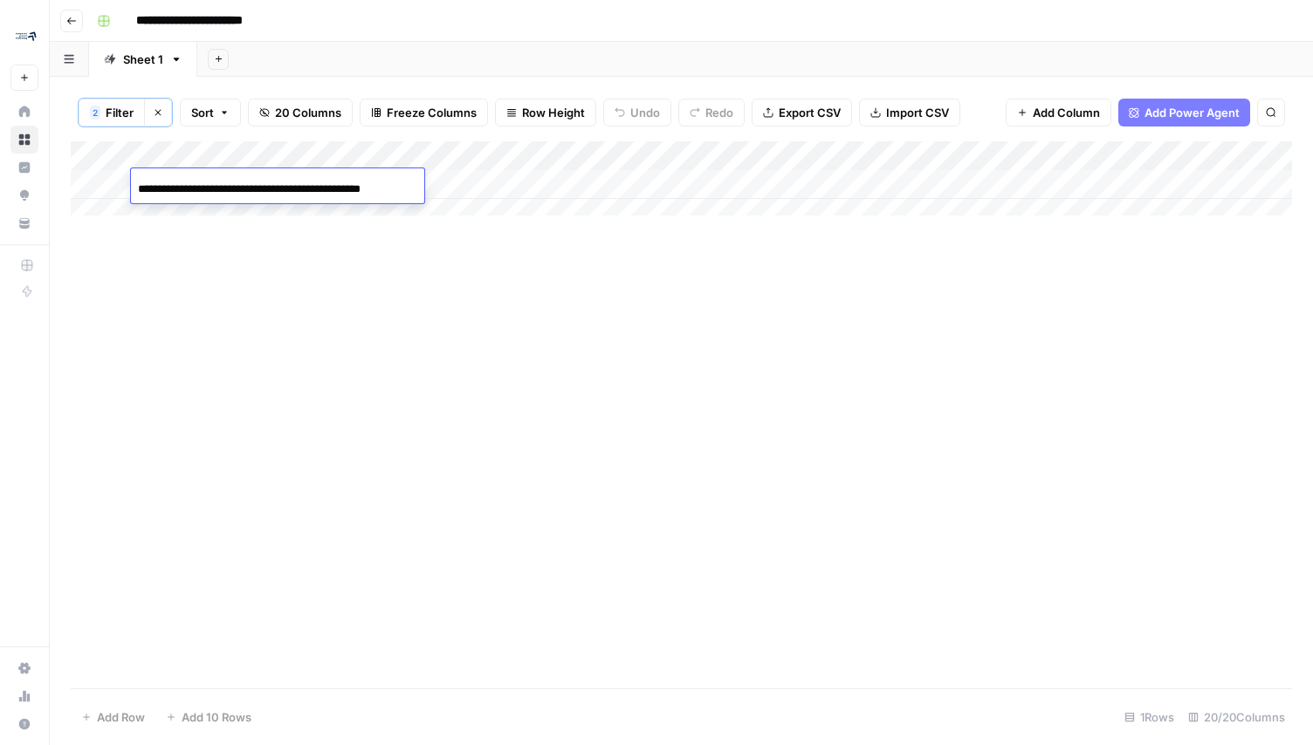
type input "**********"
click at [376, 312] on div "Add Column" at bounding box center [681, 414] width 1221 height 547
click at [239, 180] on div "Add Column" at bounding box center [681, 184] width 1221 height 87
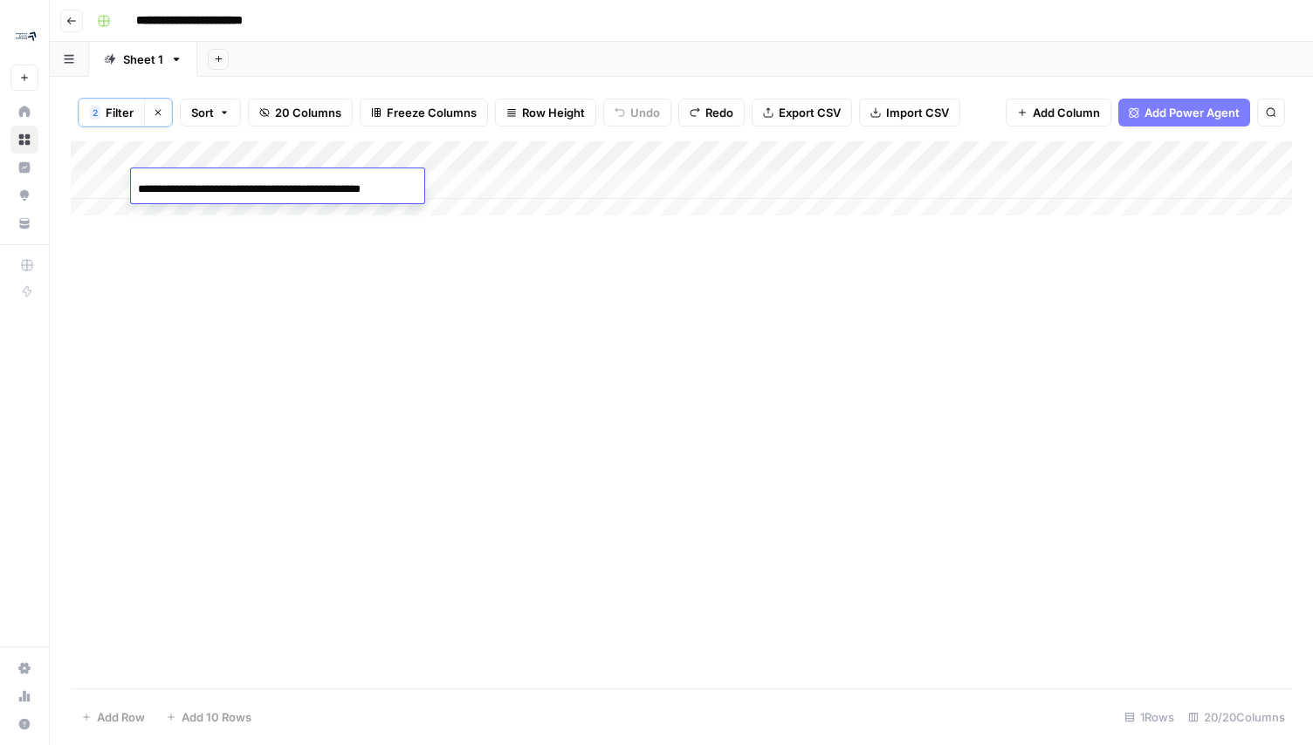
click at [287, 282] on div "Add Column" at bounding box center [681, 414] width 1221 height 547
click at [595, 185] on div "Add Column" at bounding box center [681, 184] width 1221 height 87
click at [544, 184] on div "Add Column" at bounding box center [681, 184] width 1221 height 87
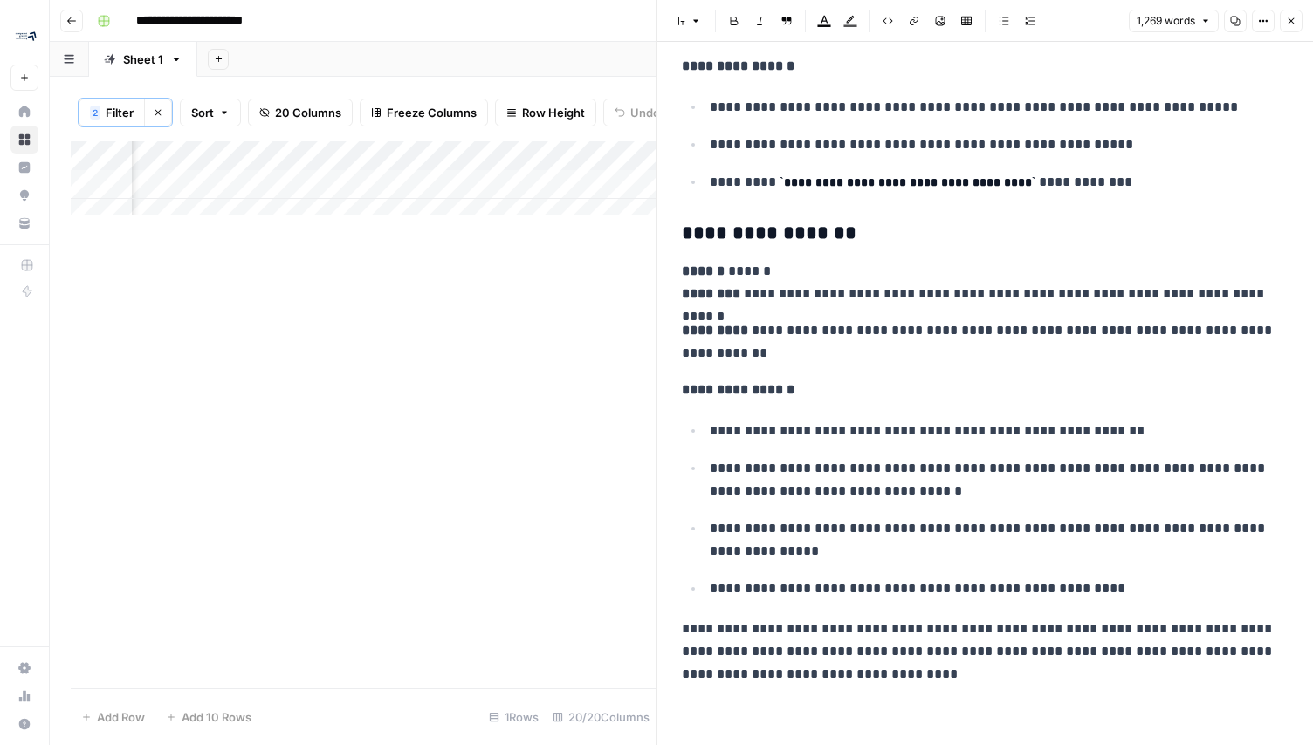
scroll to position [5056, 0]
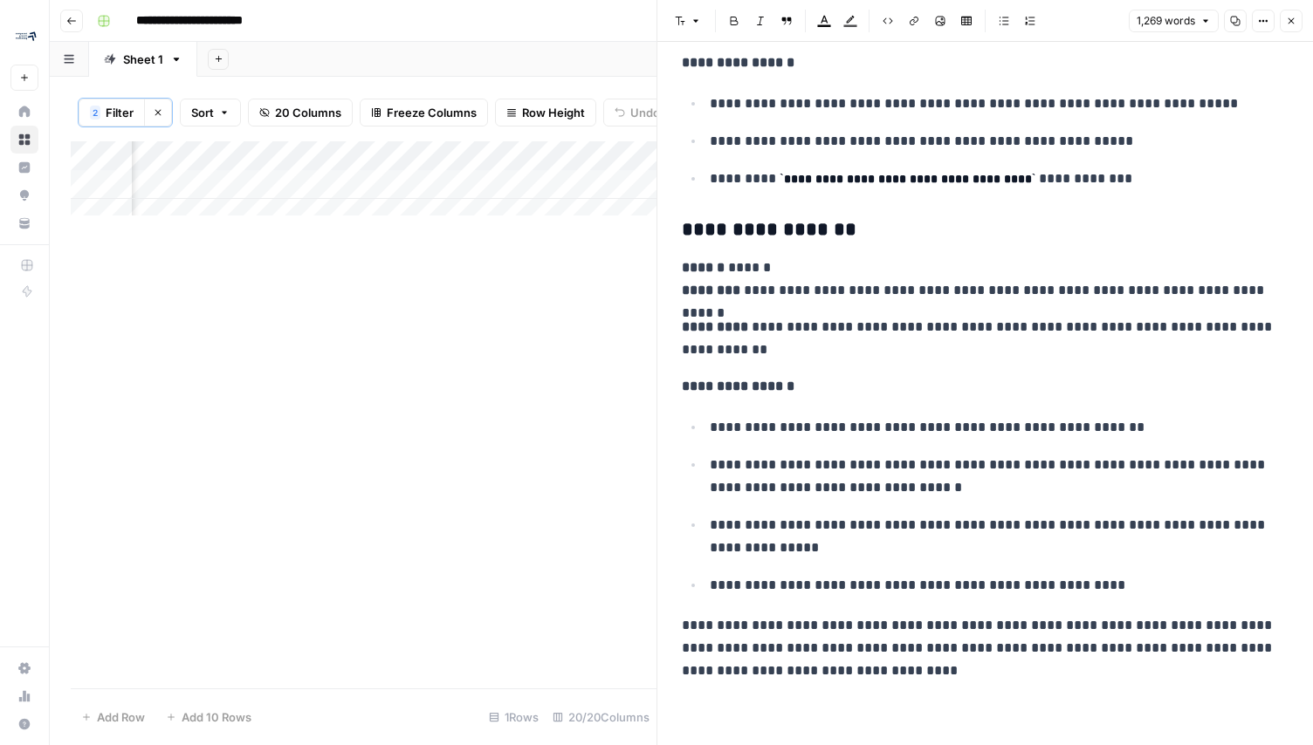
click at [1292, 25] on icon "button" at bounding box center [1290, 21] width 10 height 10
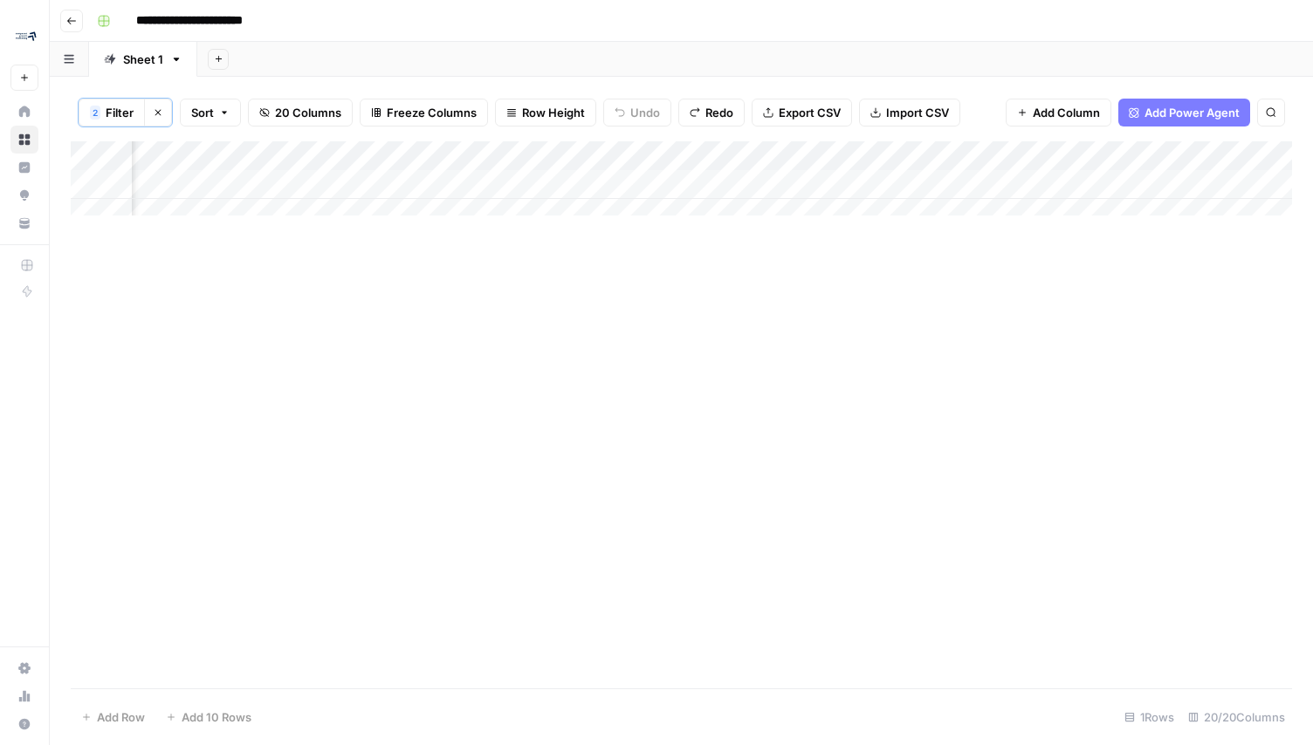
click at [710, 184] on div "Add Column" at bounding box center [681, 184] width 1221 height 87
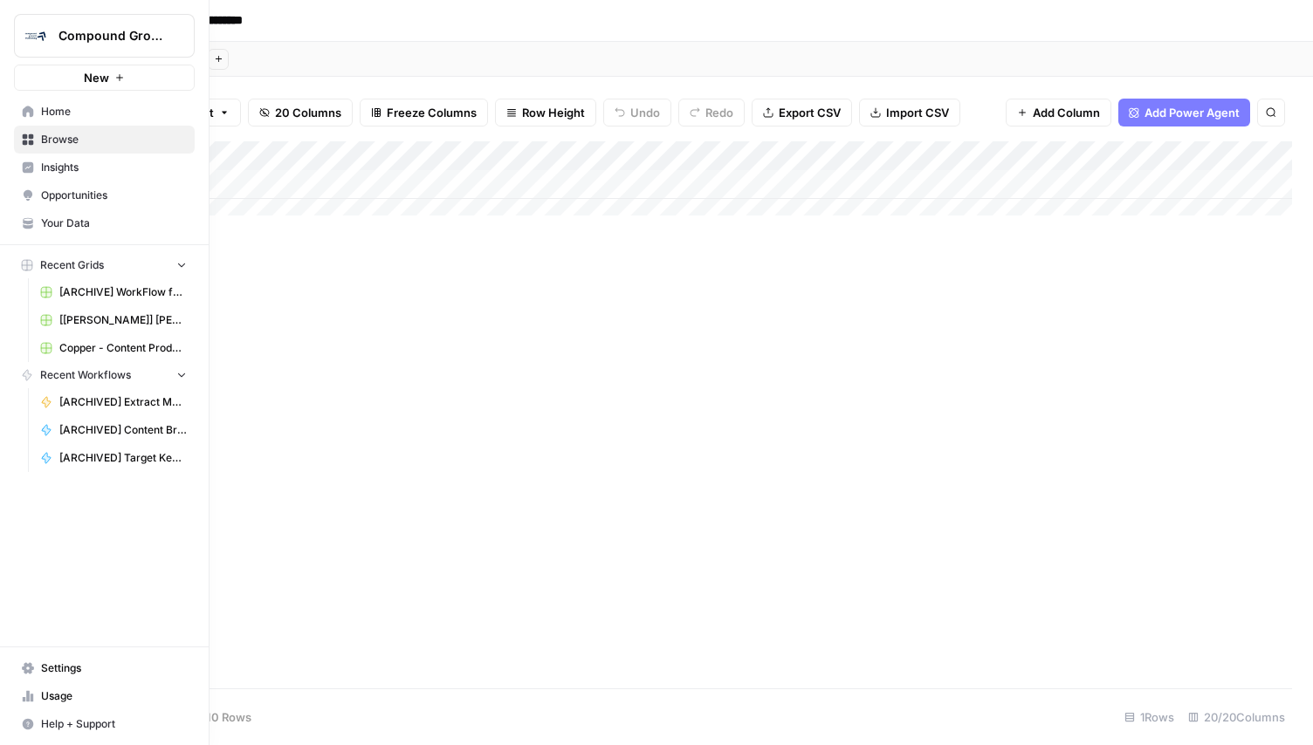
click at [58, 223] on span "Your Data" at bounding box center [114, 224] width 146 height 16
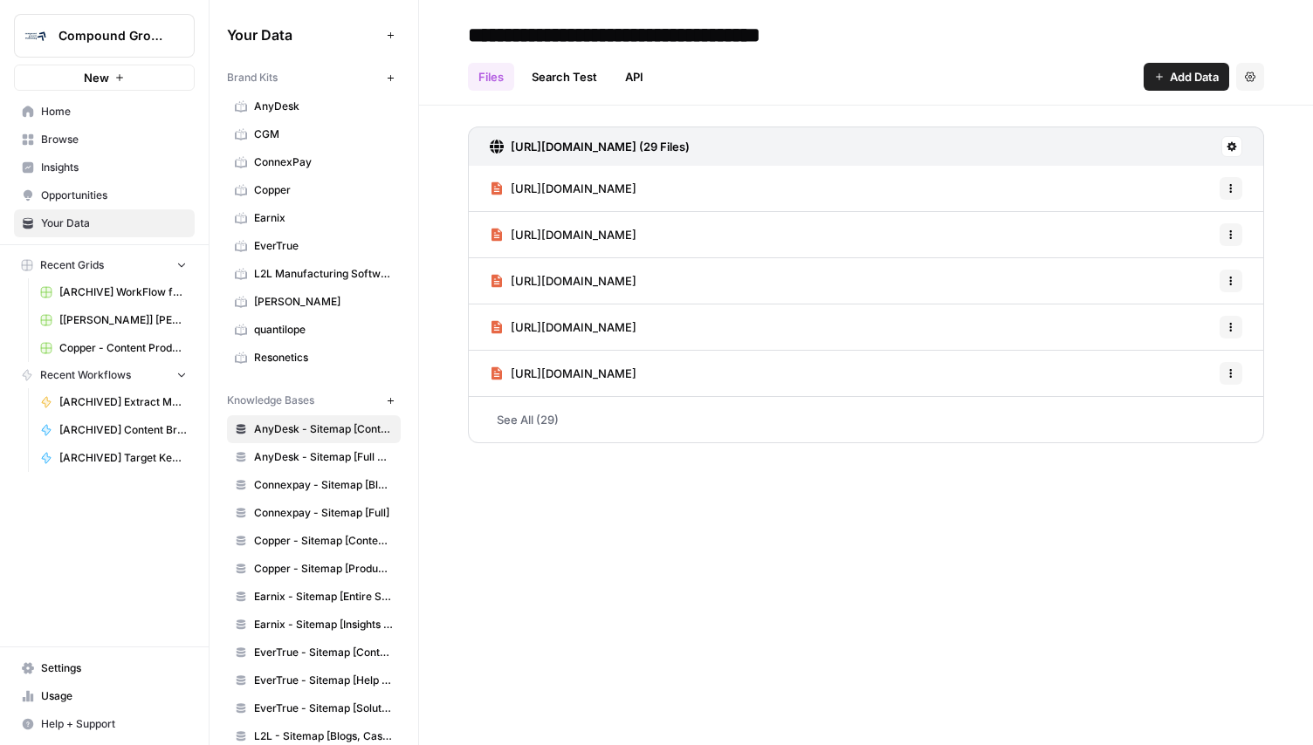
click at [294, 347] on link "Resonetics" at bounding box center [314, 358] width 174 height 28
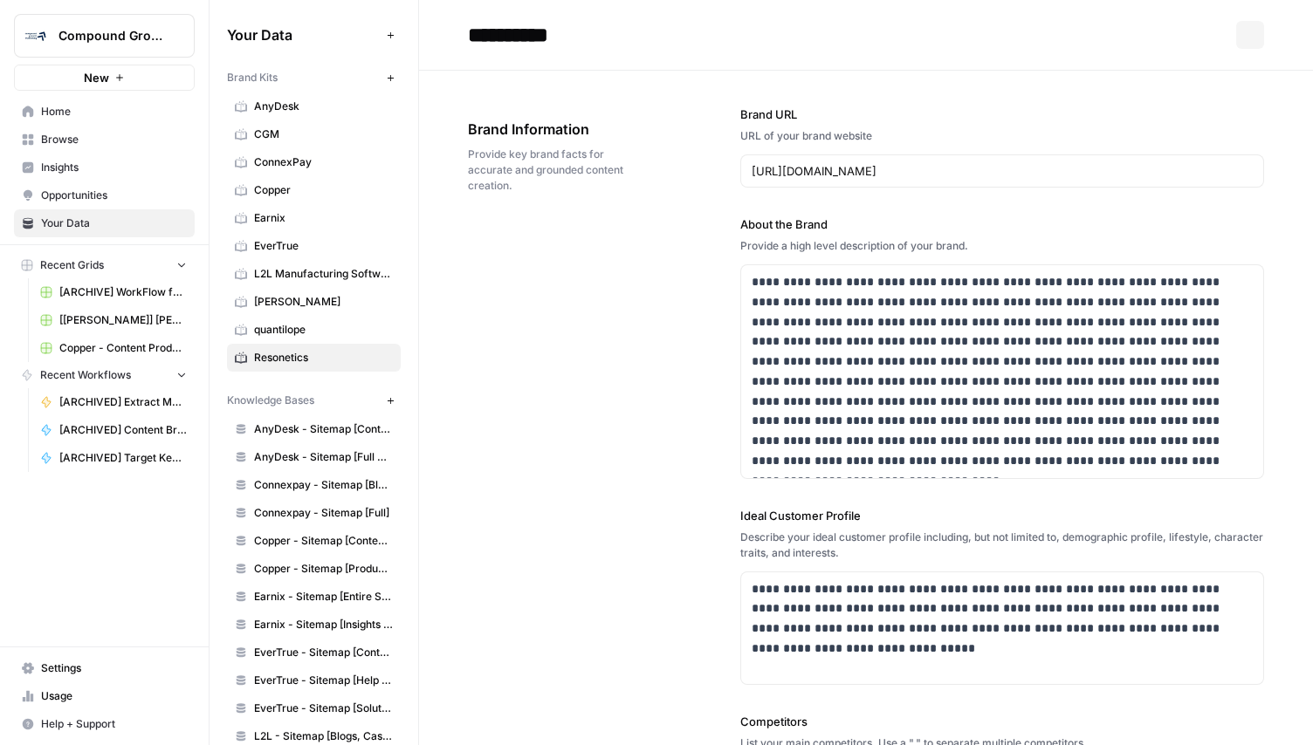
click at [291, 320] on link "quantilope" at bounding box center [314, 330] width 174 height 28
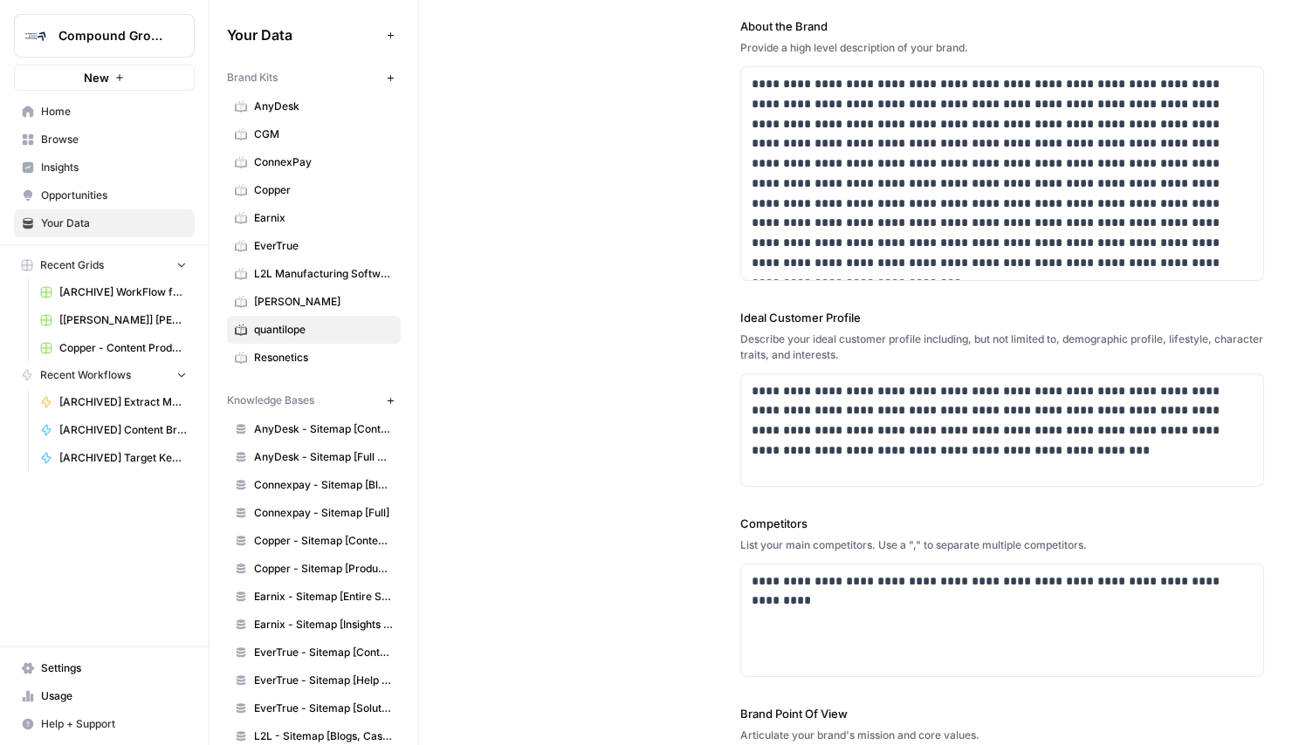
scroll to position [201, 0]
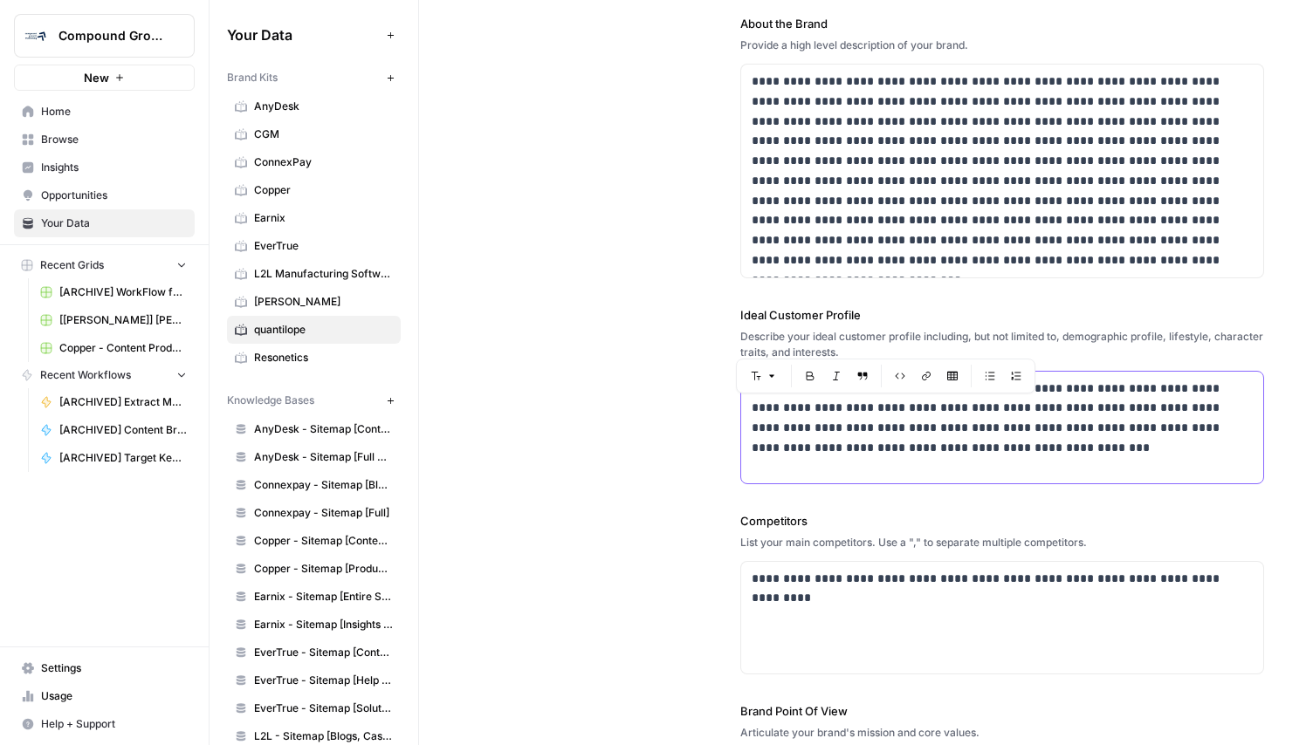
drag, startPoint x: 847, startPoint y: 411, endPoint x: 922, endPoint y: 407, distance: 74.3
click at [922, 407] on p "**********" at bounding box center [996, 418] width 491 height 79
click at [975, 388] on p "**********" at bounding box center [996, 418] width 491 height 79
drag, startPoint x: 1105, startPoint y: 387, endPoint x: 845, endPoint y: 412, distance: 261.3
click at [845, 412] on p "**********" at bounding box center [996, 418] width 491 height 79
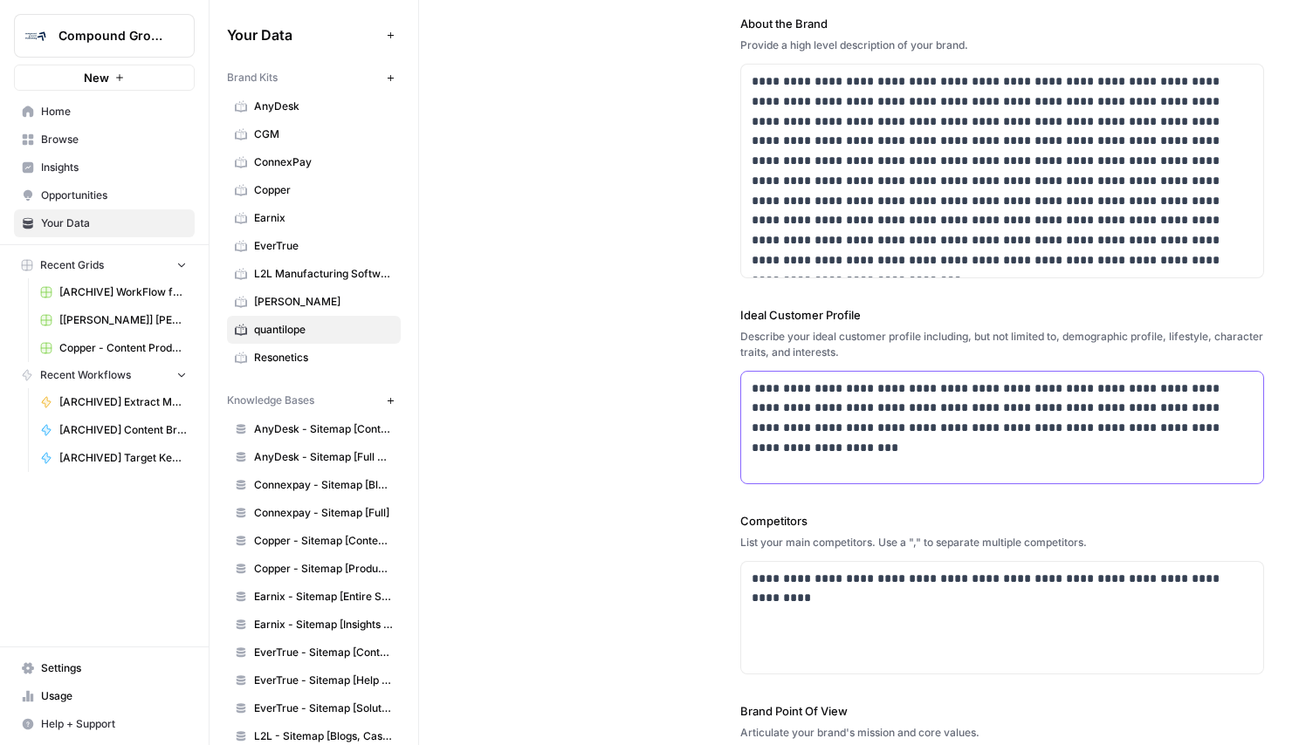
click at [1127, 388] on p "**********" at bounding box center [996, 408] width 491 height 59
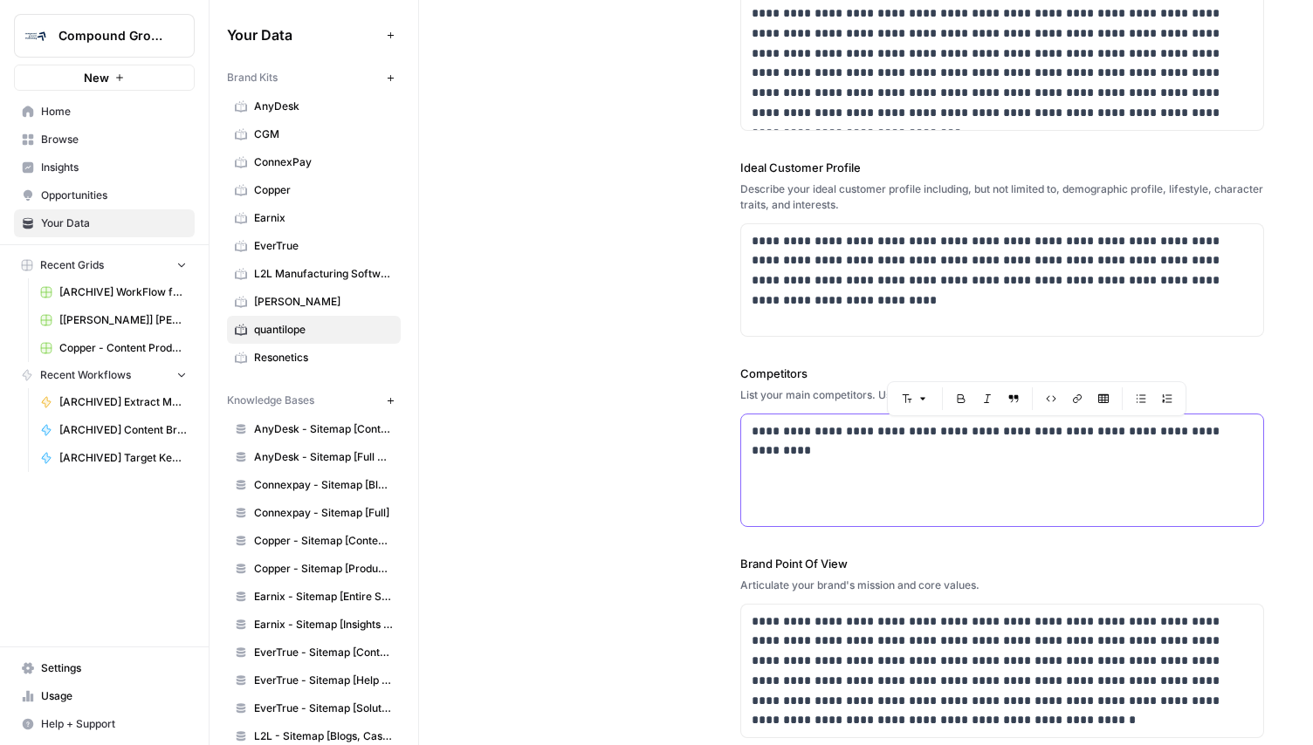
drag, startPoint x: 933, startPoint y: 434, endPoint x: 1141, endPoint y: 436, distance: 207.7
click at [1141, 436] on p "**********" at bounding box center [996, 432] width 491 height 20
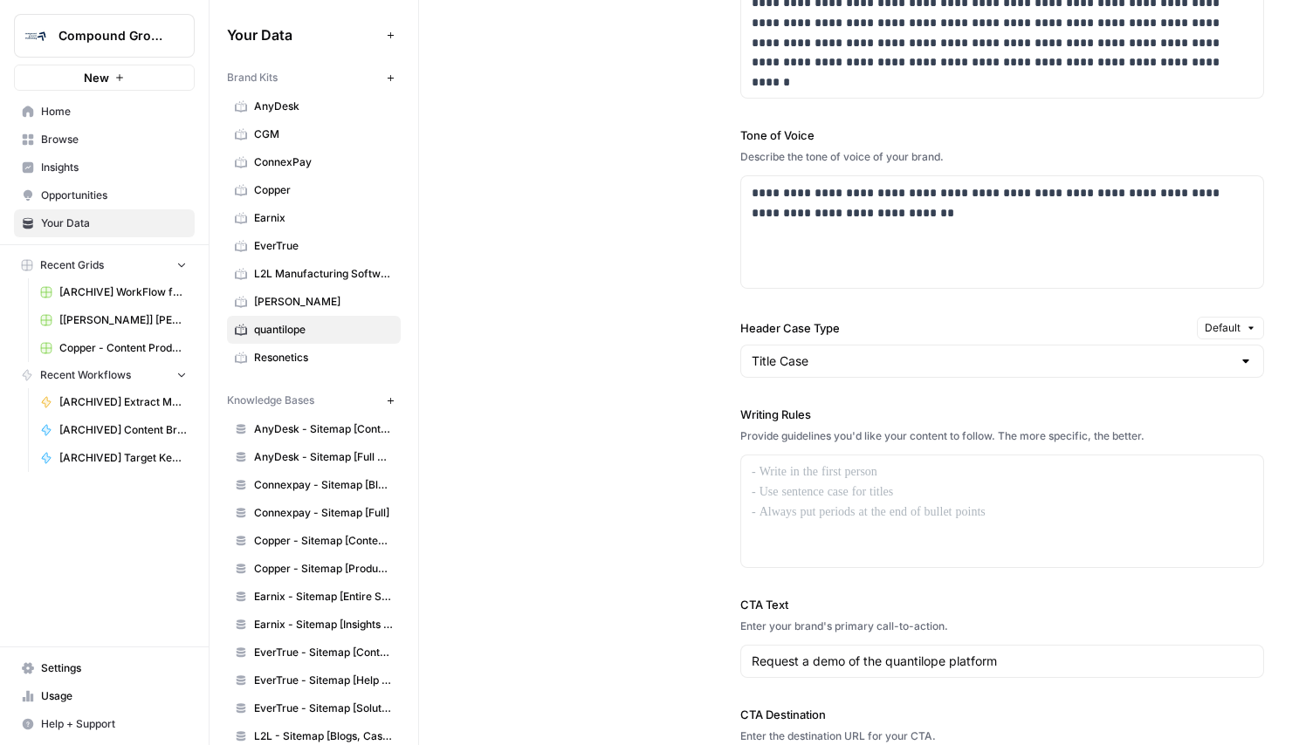
scroll to position [1278, 0]
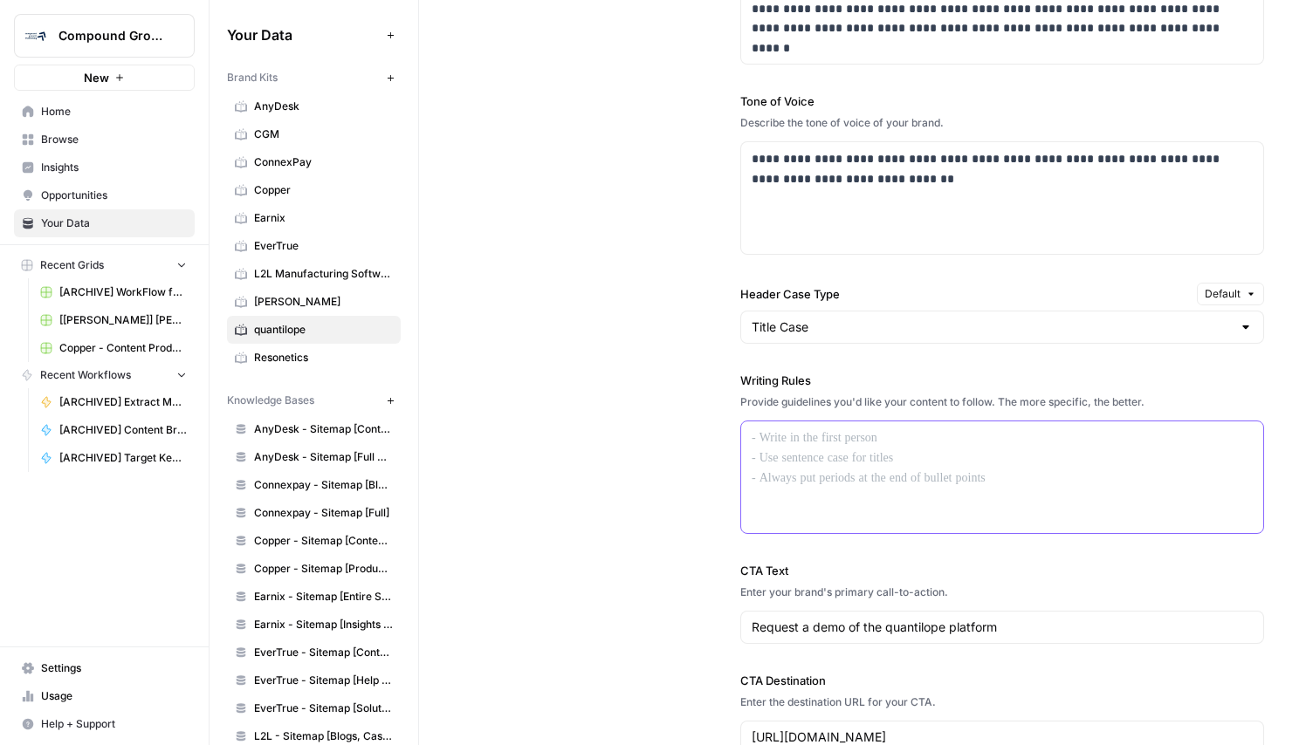
click at [936, 504] on div at bounding box center [1002, 478] width 522 height 112
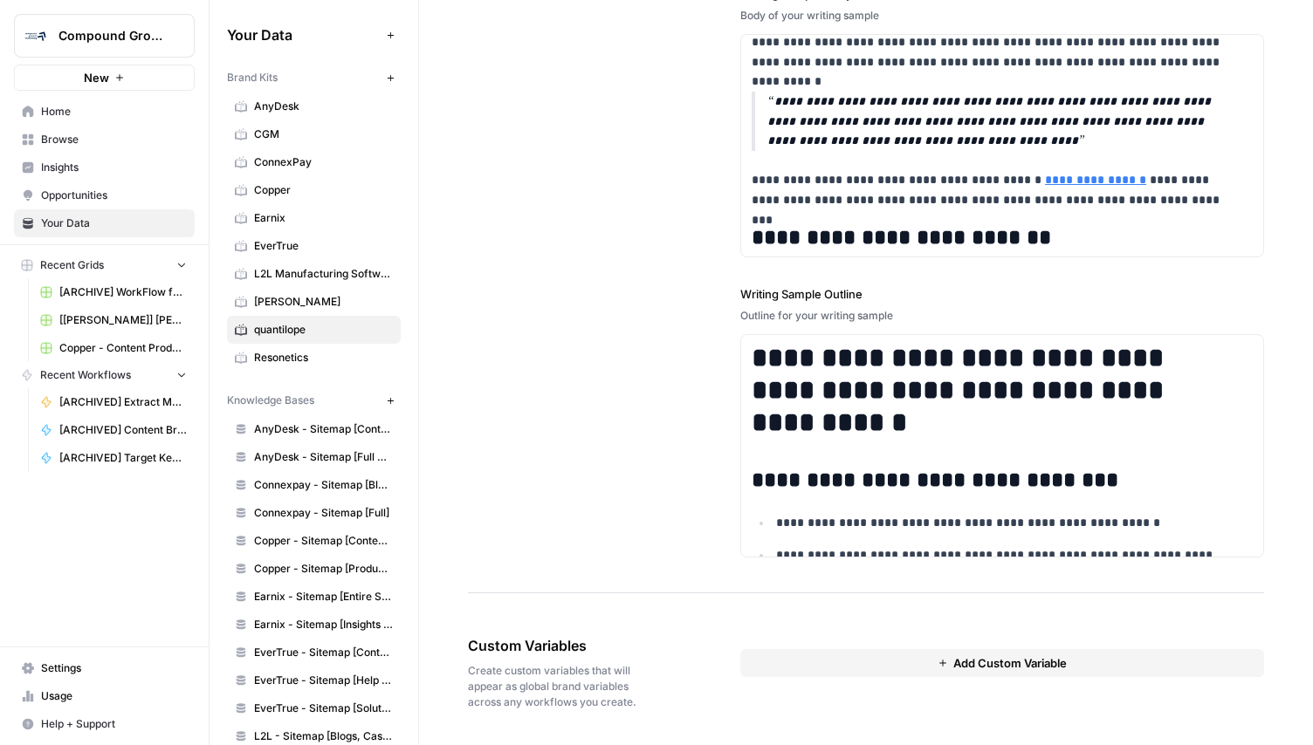
scroll to position [1786, 0]
